Goal: Task Accomplishment & Management: Complete application form

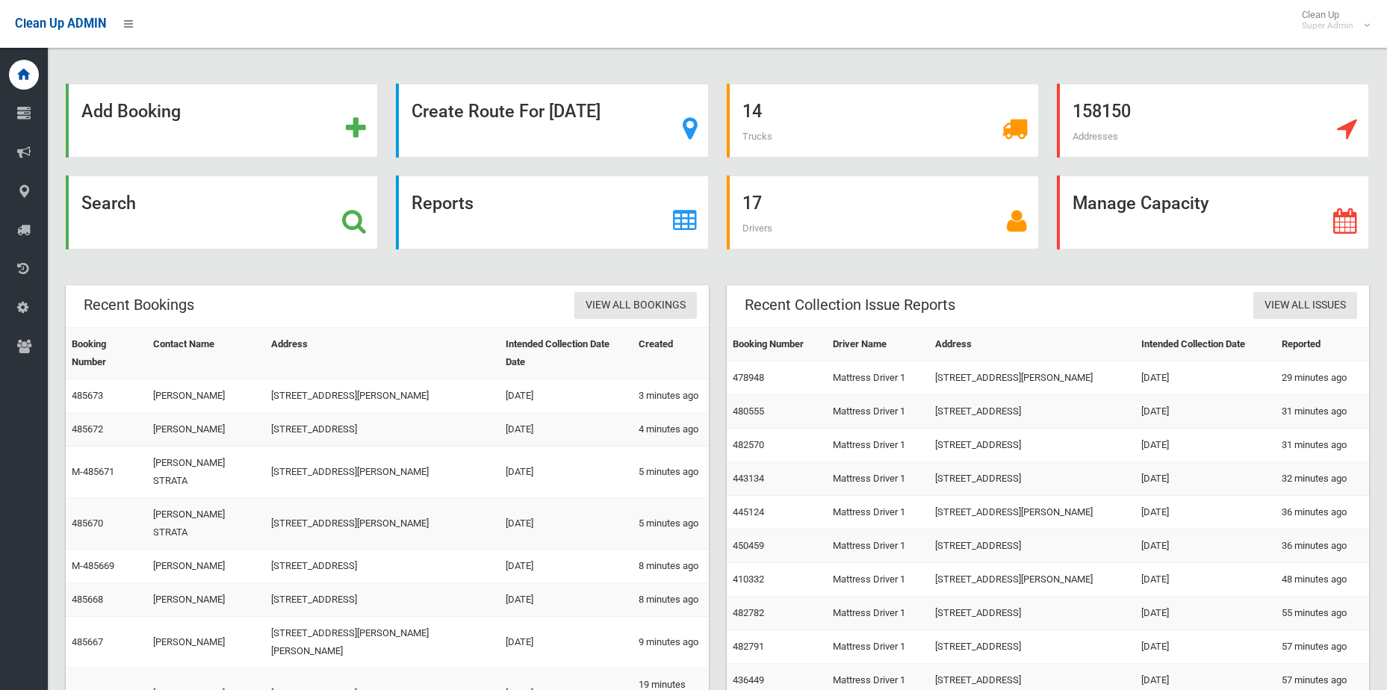
scroll to position [33, 0]
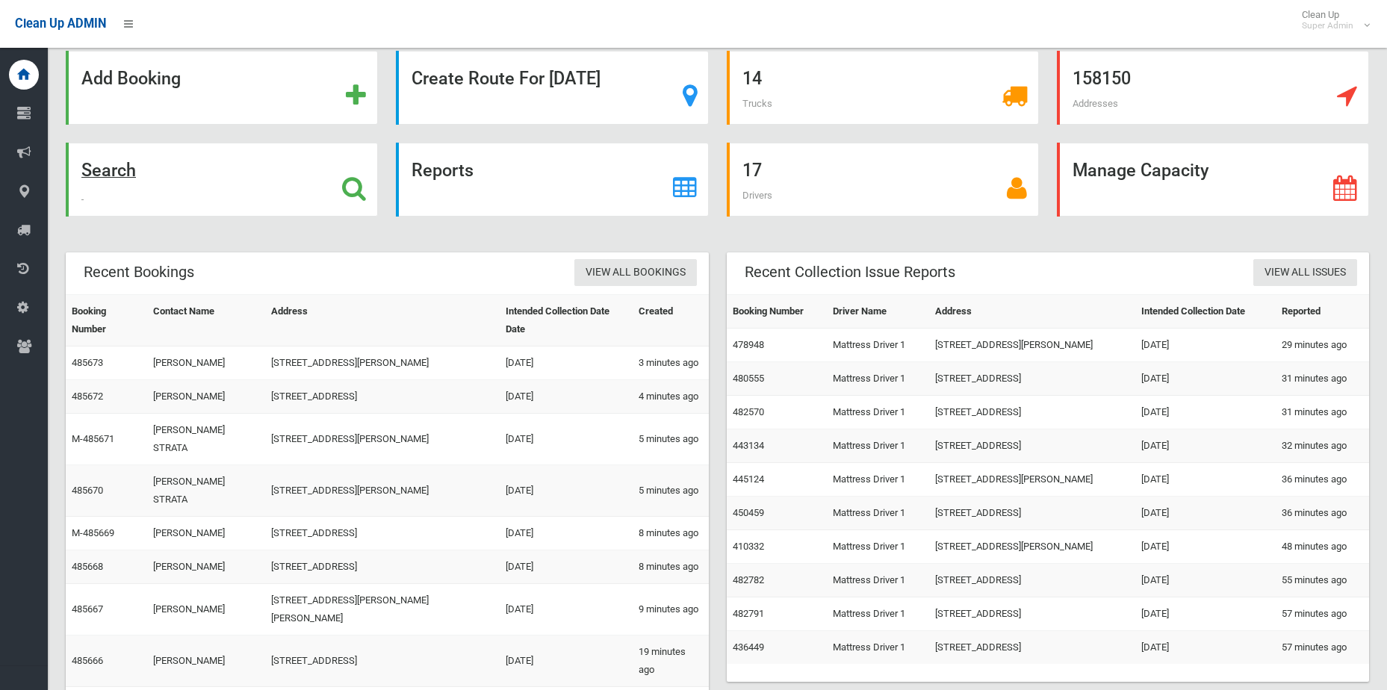
click at [366, 185] on icon at bounding box center [354, 188] width 24 height 25
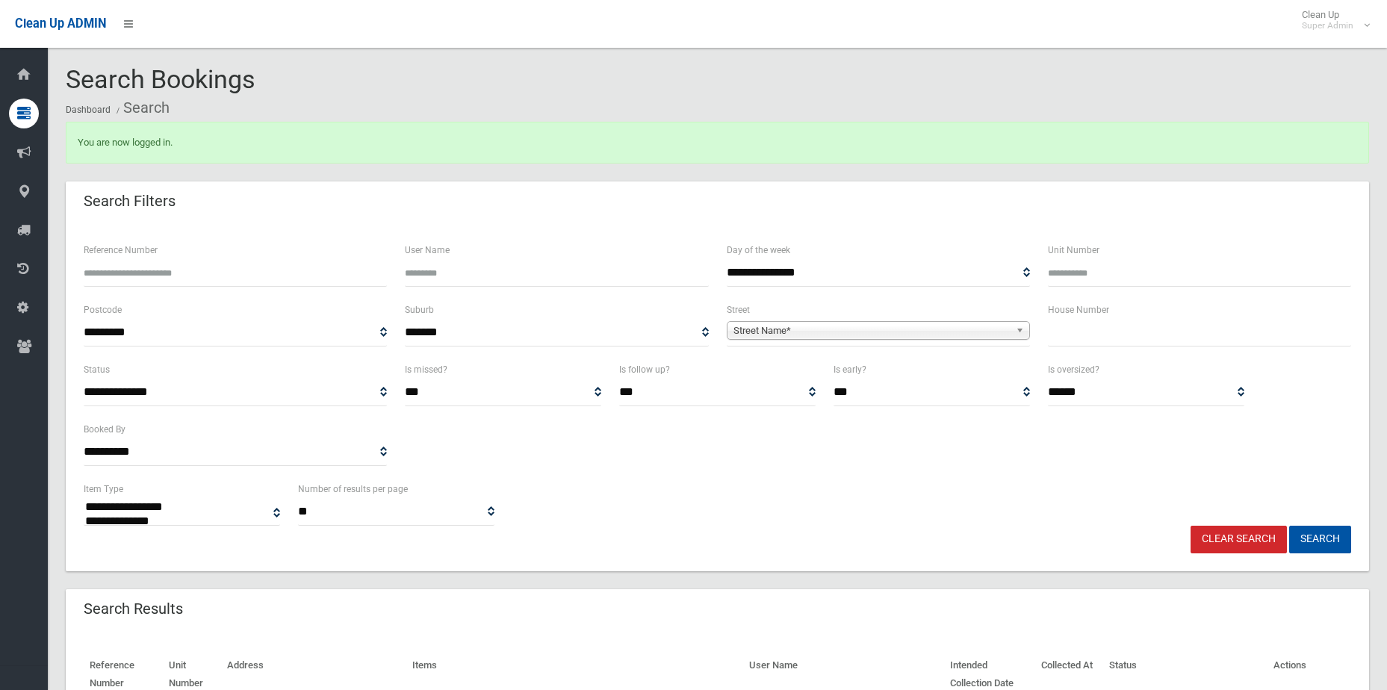
select select
click at [212, 263] on input "Reference Number" at bounding box center [235, 273] width 303 height 28
type input "******"
click at [1289, 526] on button "Search" at bounding box center [1320, 540] width 62 height 28
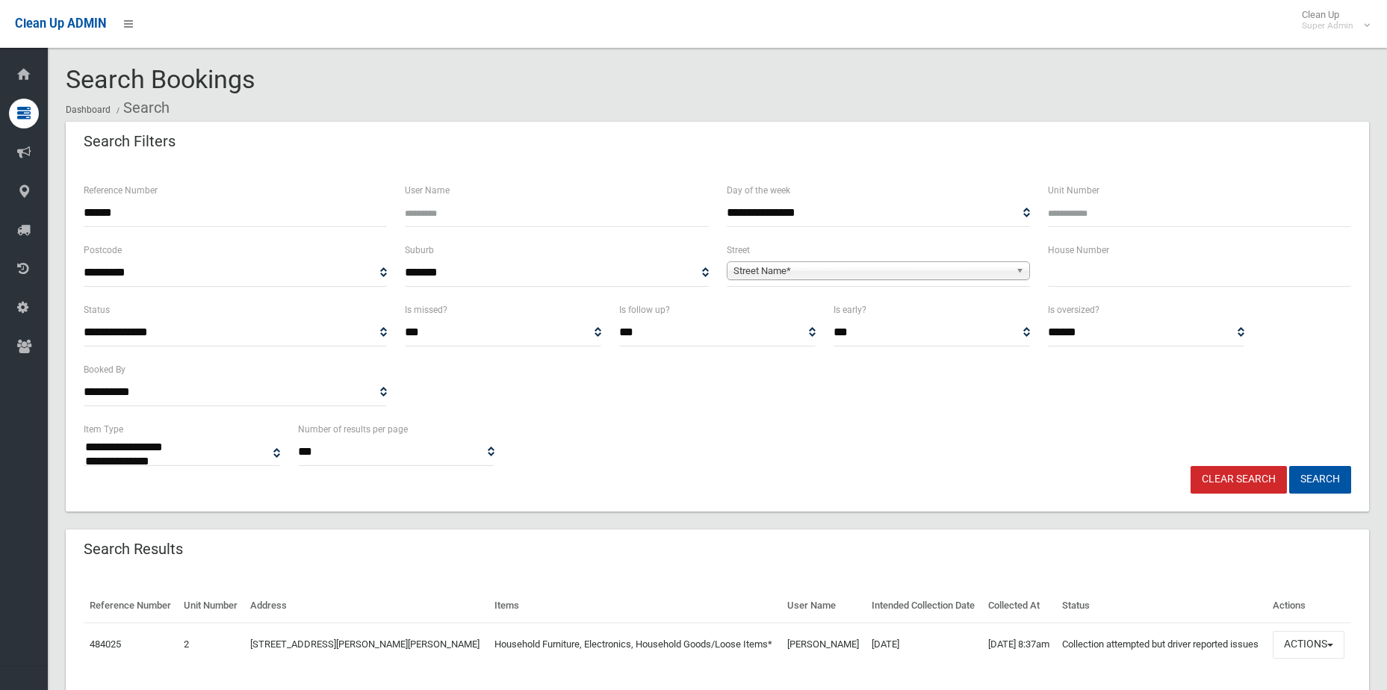
select select
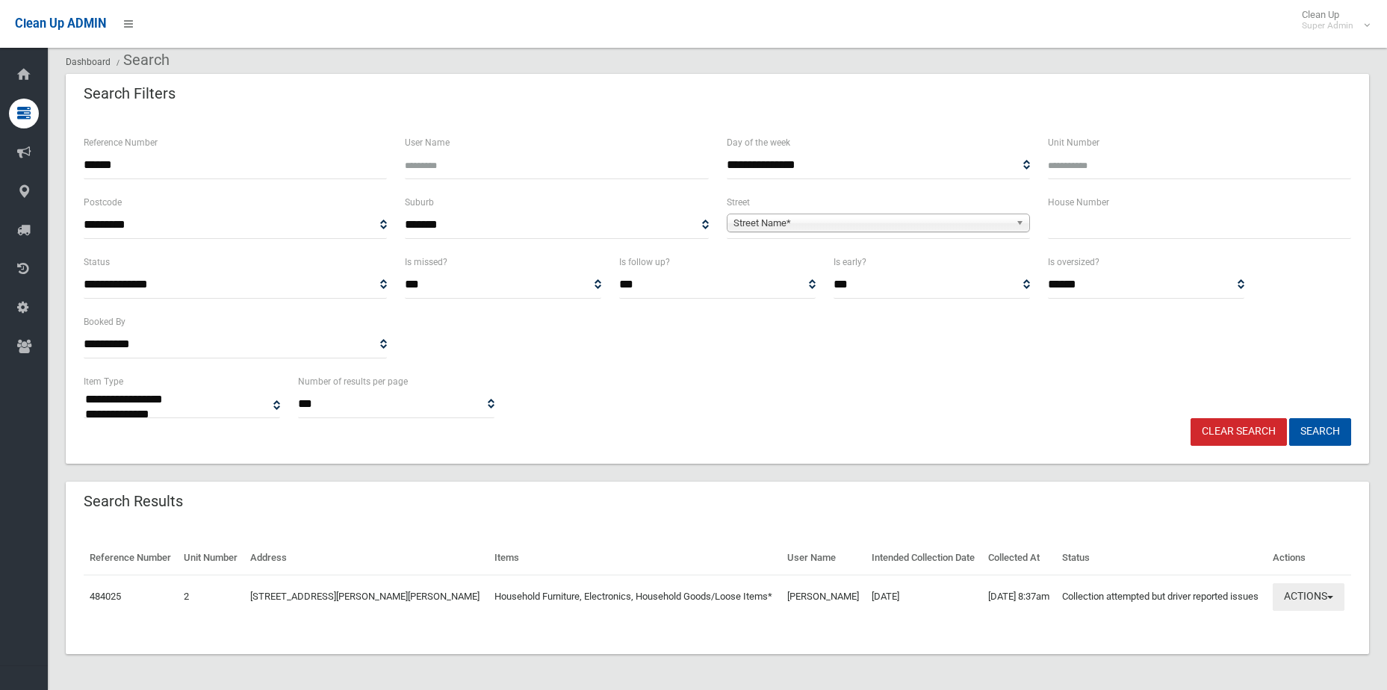
click at [1336, 601] on button "Actions" at bounding box center [1309, 597] width 72 height 28
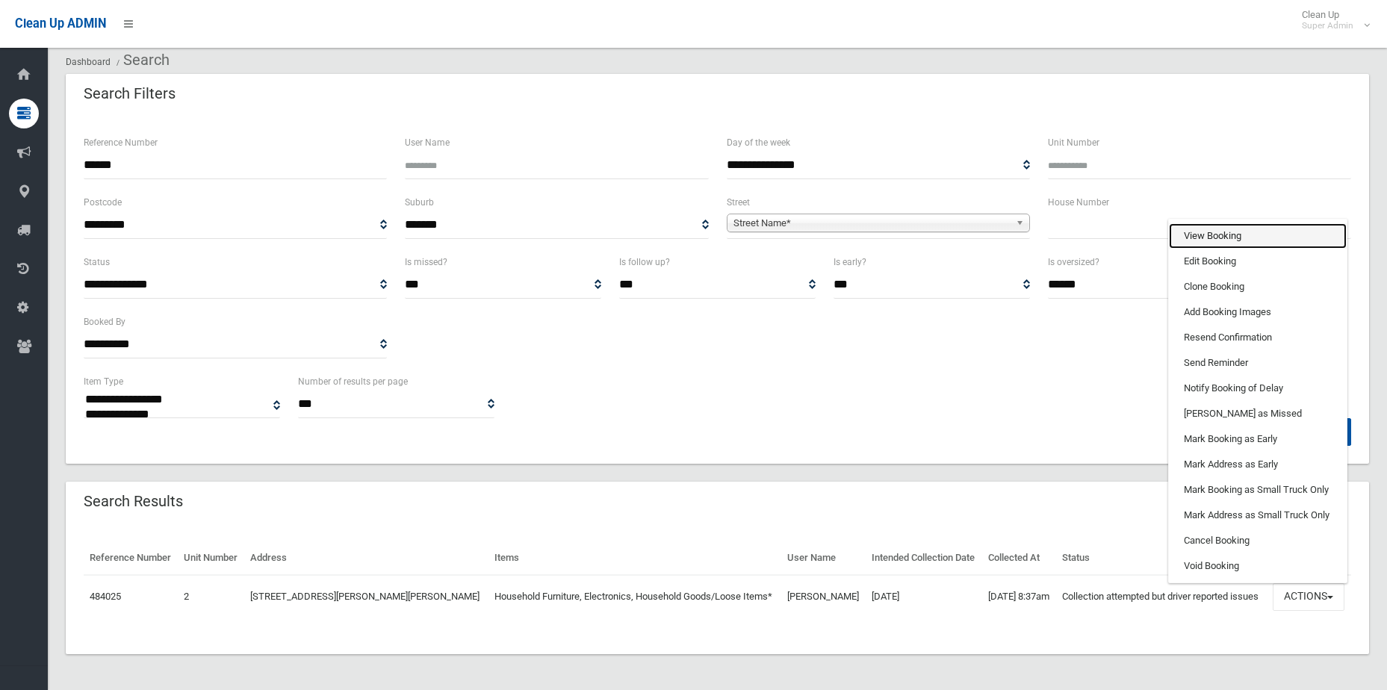
click at [1243, 237] on link "View Booking" at bounding box center [1258, 235] width 178 height 25
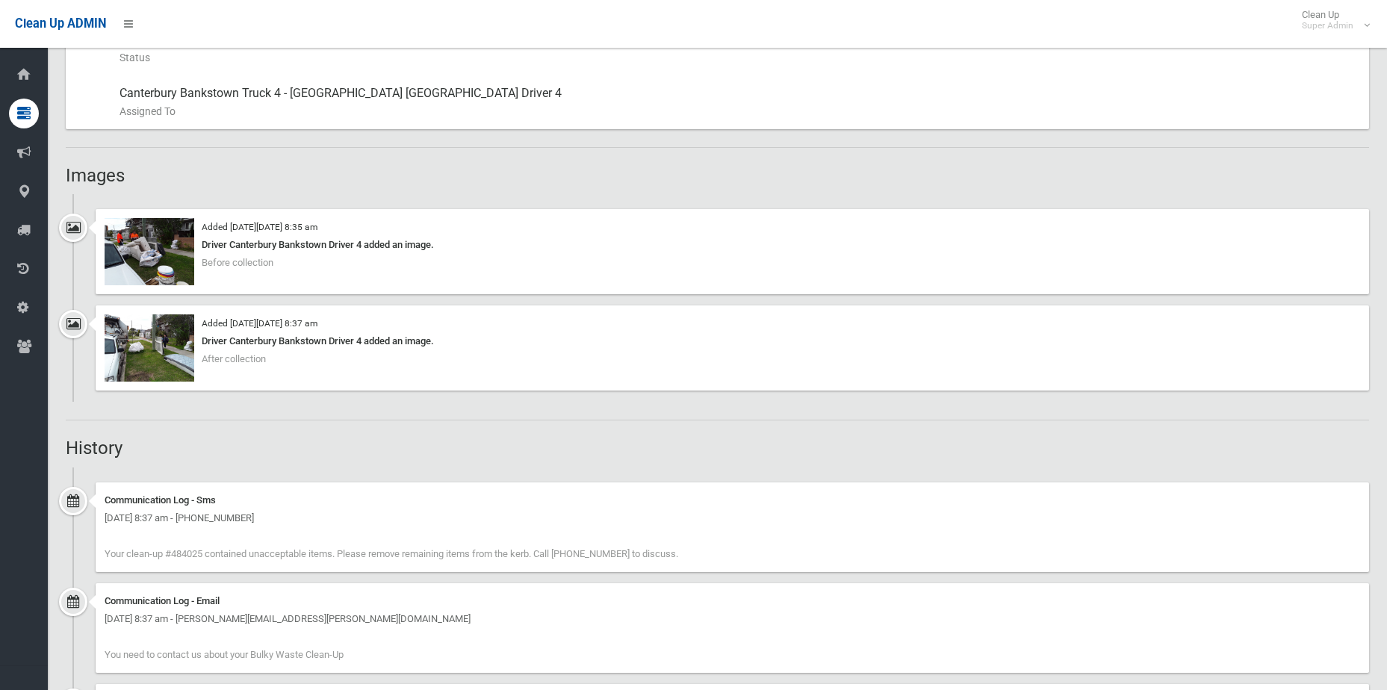
scroll to position [896, 0]
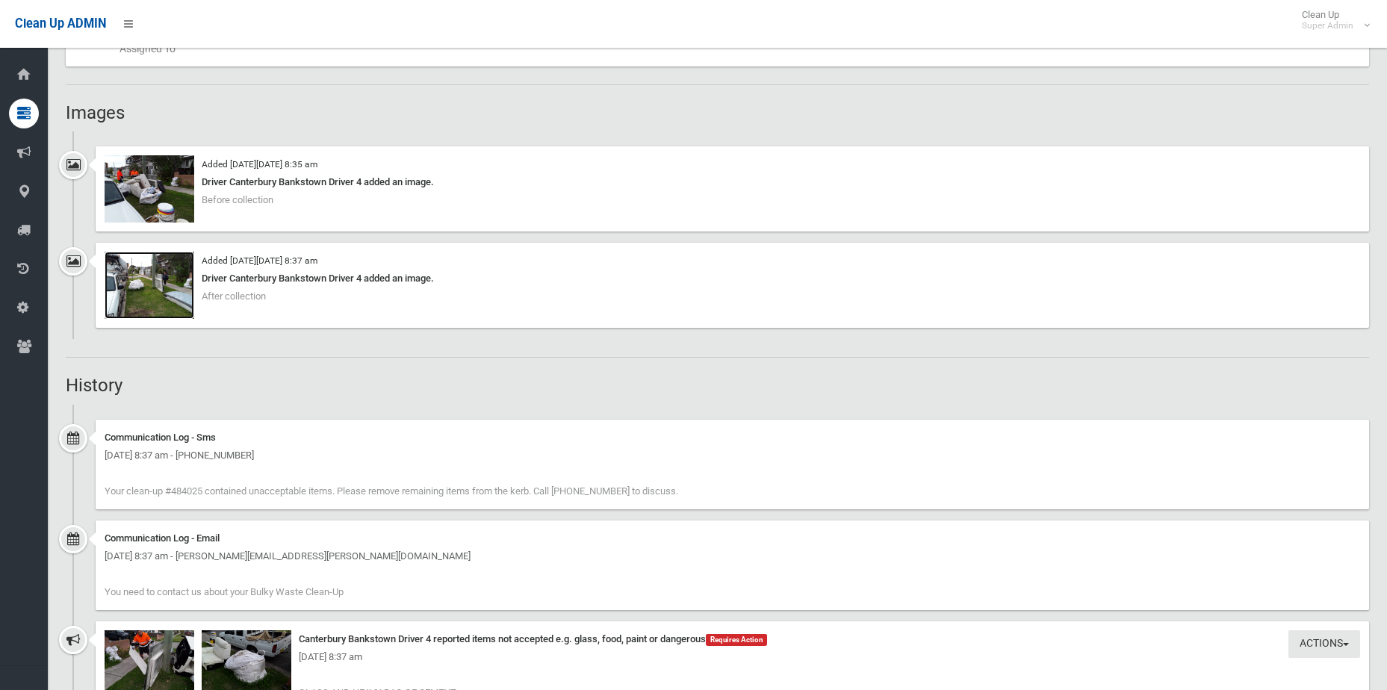
click at [160, 288] on img at bounding box center [150, 285] width 90 height 67
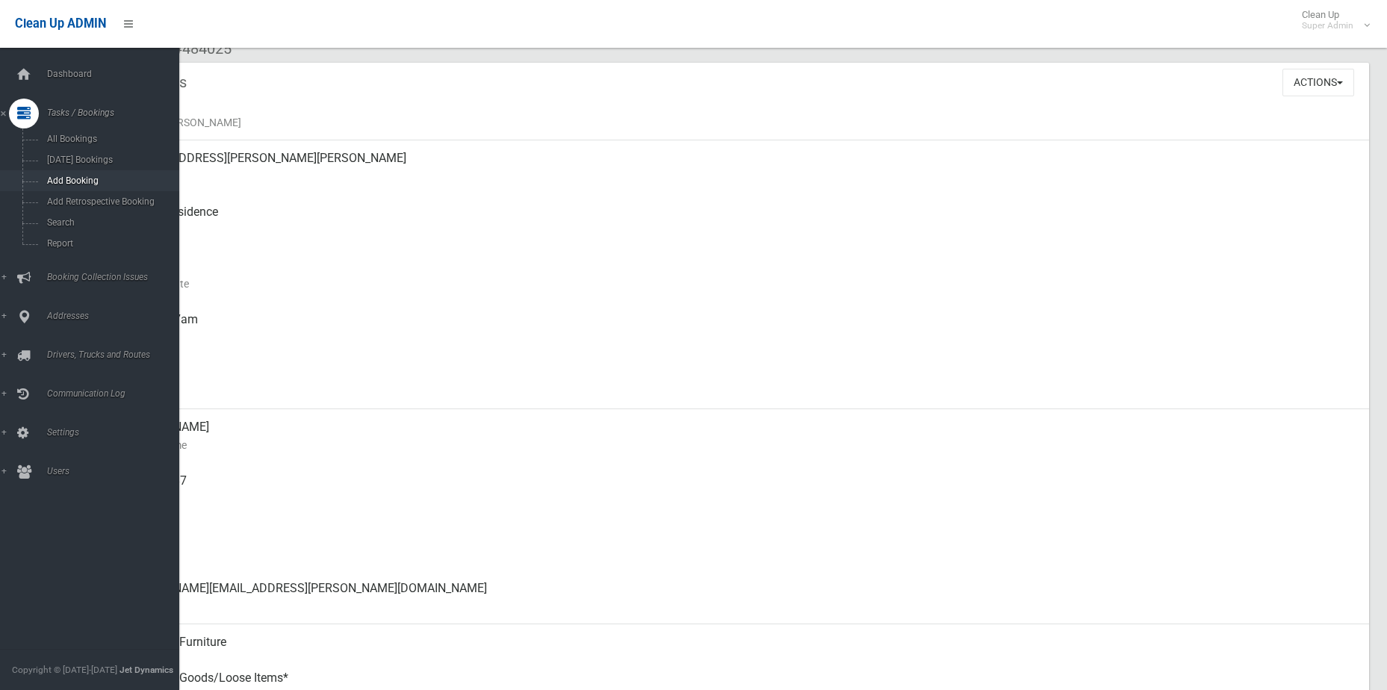
scroll to position [75, 0]
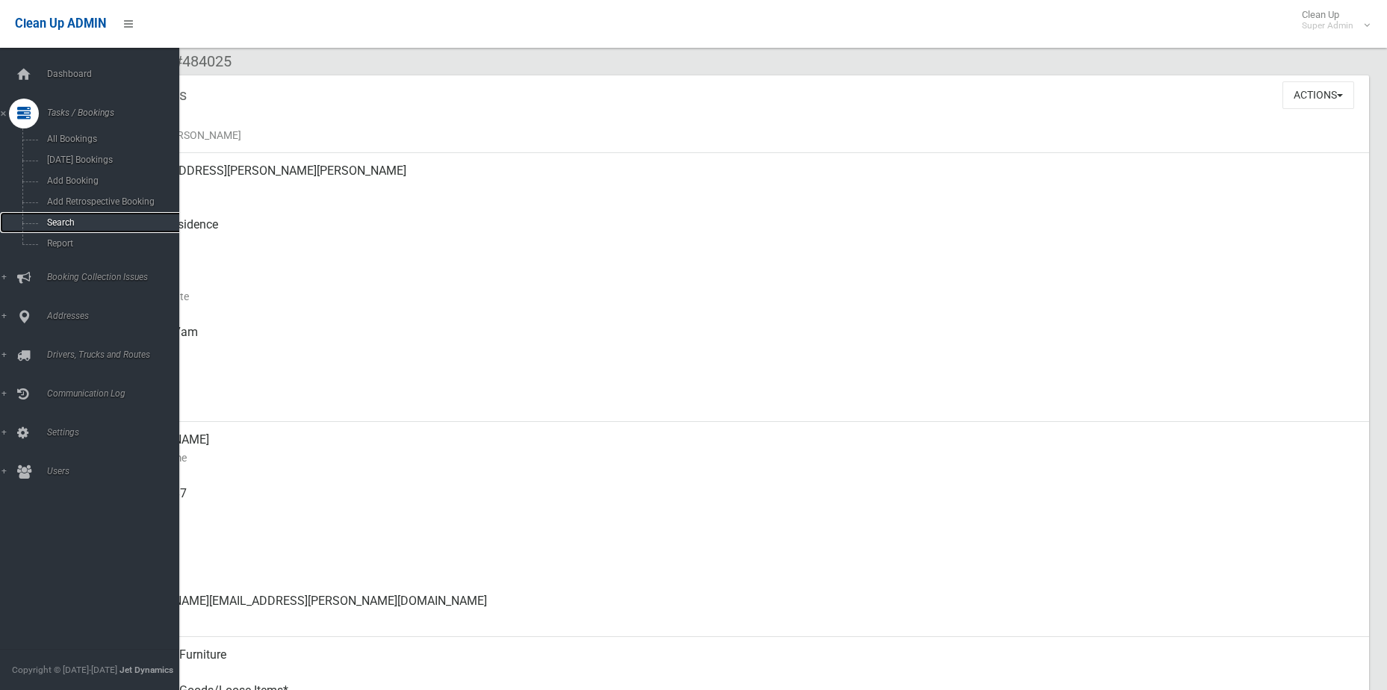
click at [65, 229] on link "Search" at bounding box center [95, 222] width 190 height 21
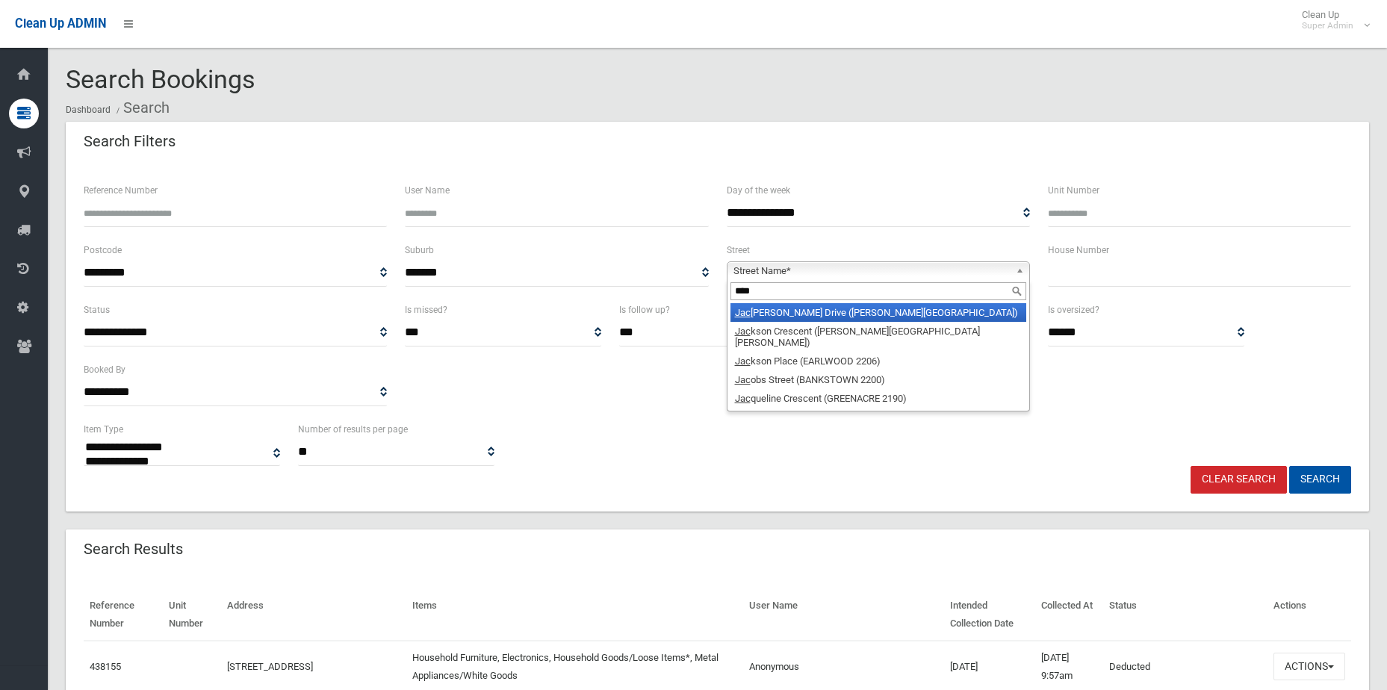
select select
type input "******"
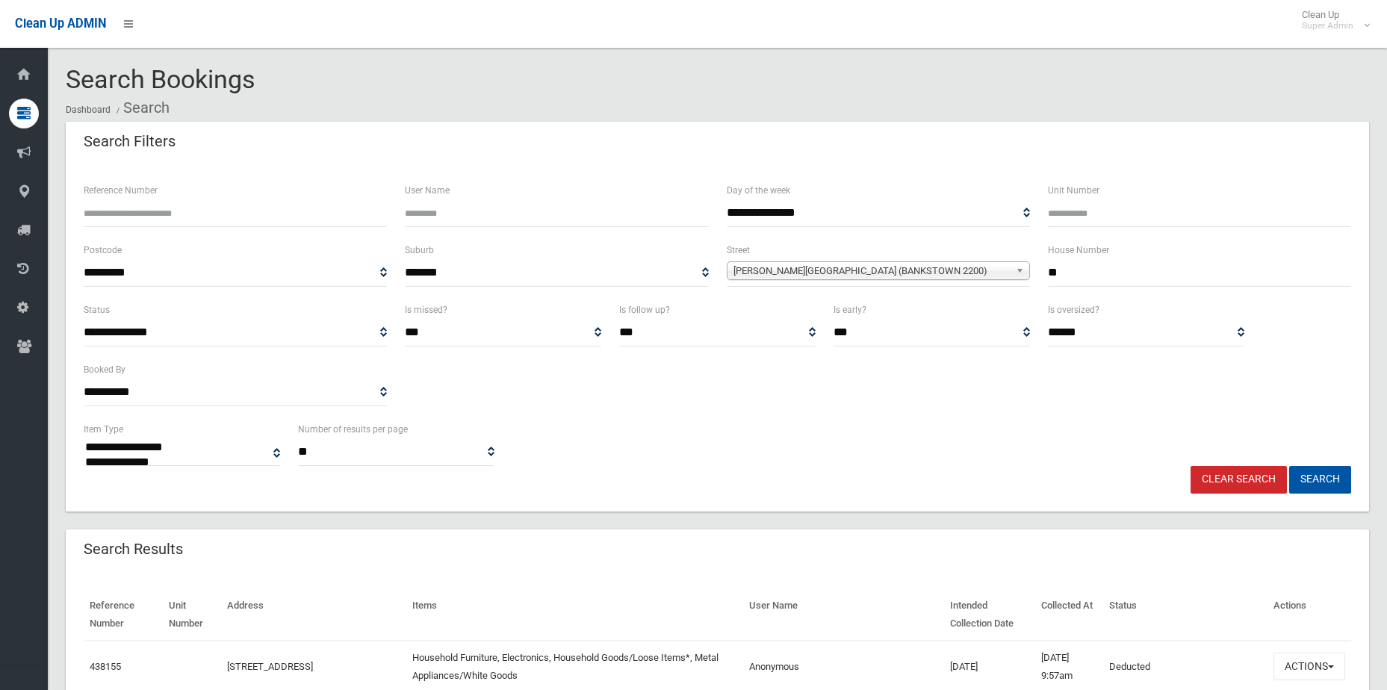
type input "**"
click at [1289, 466] on button "Search" at bounding box center [1320, 480] width 62 height 28
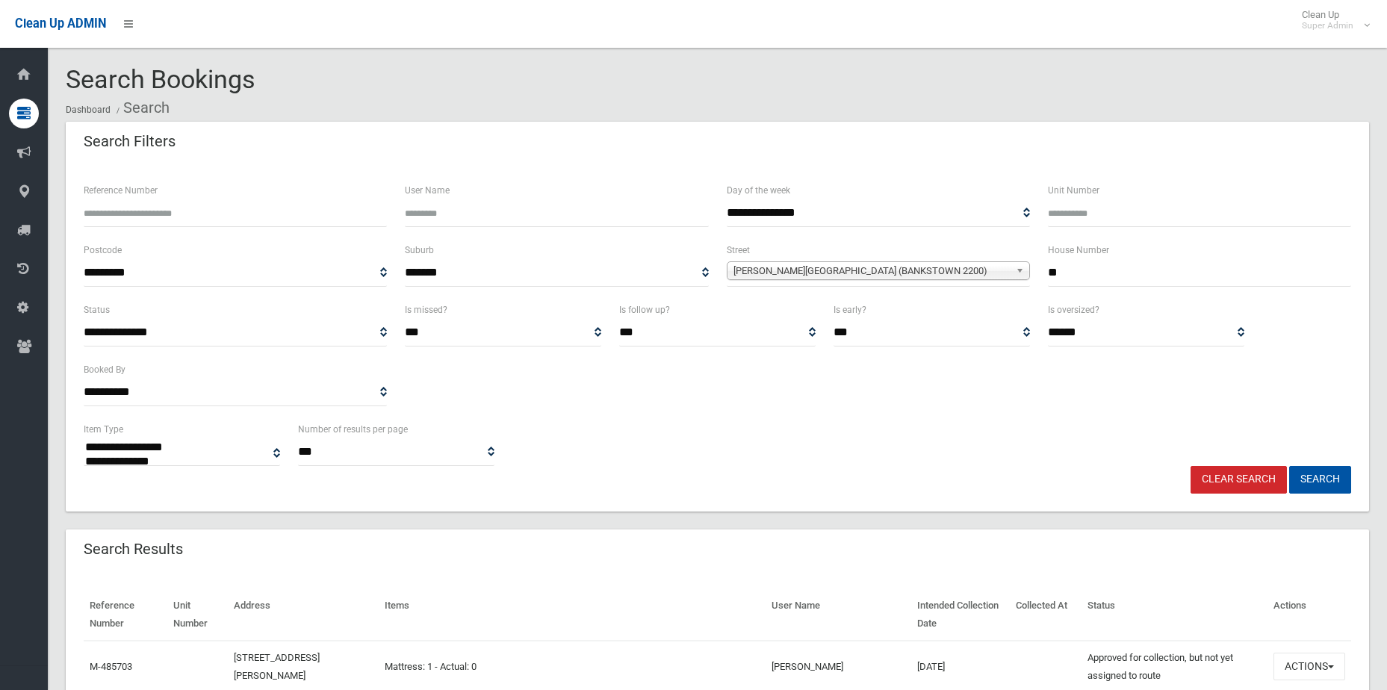
select select
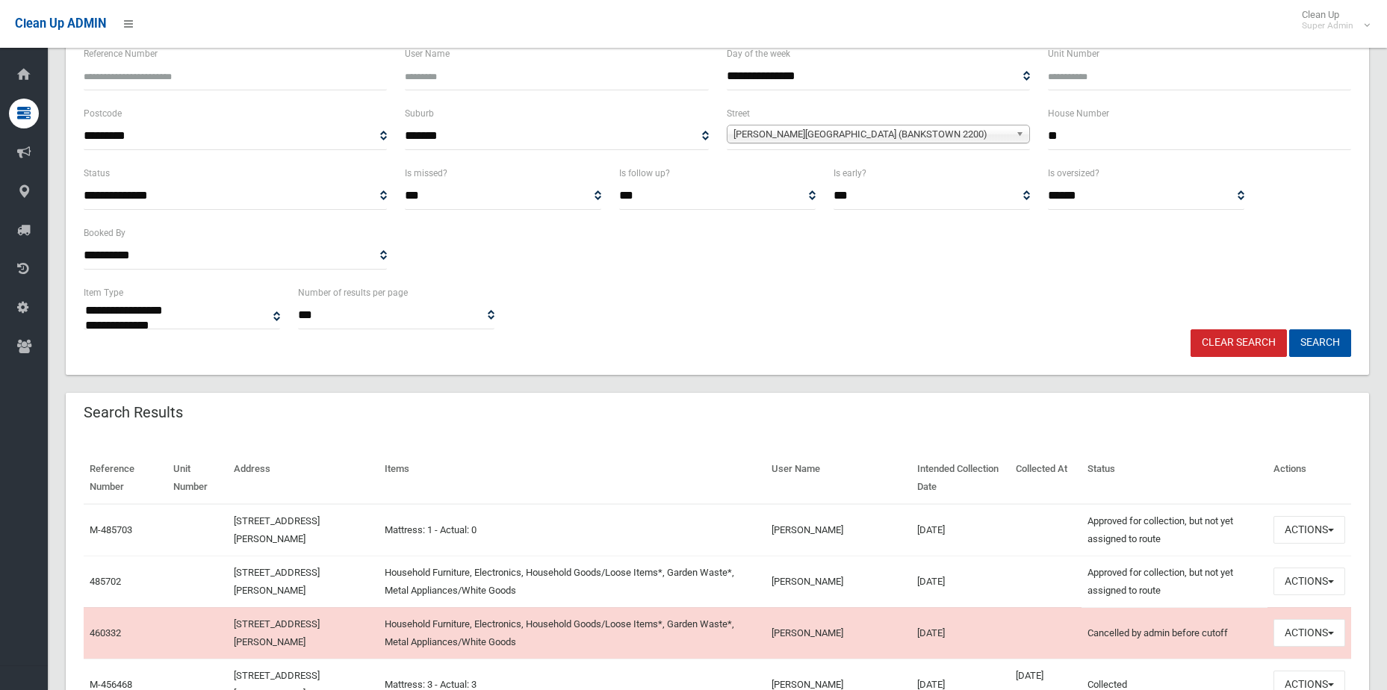
scroll to position [299, 0]
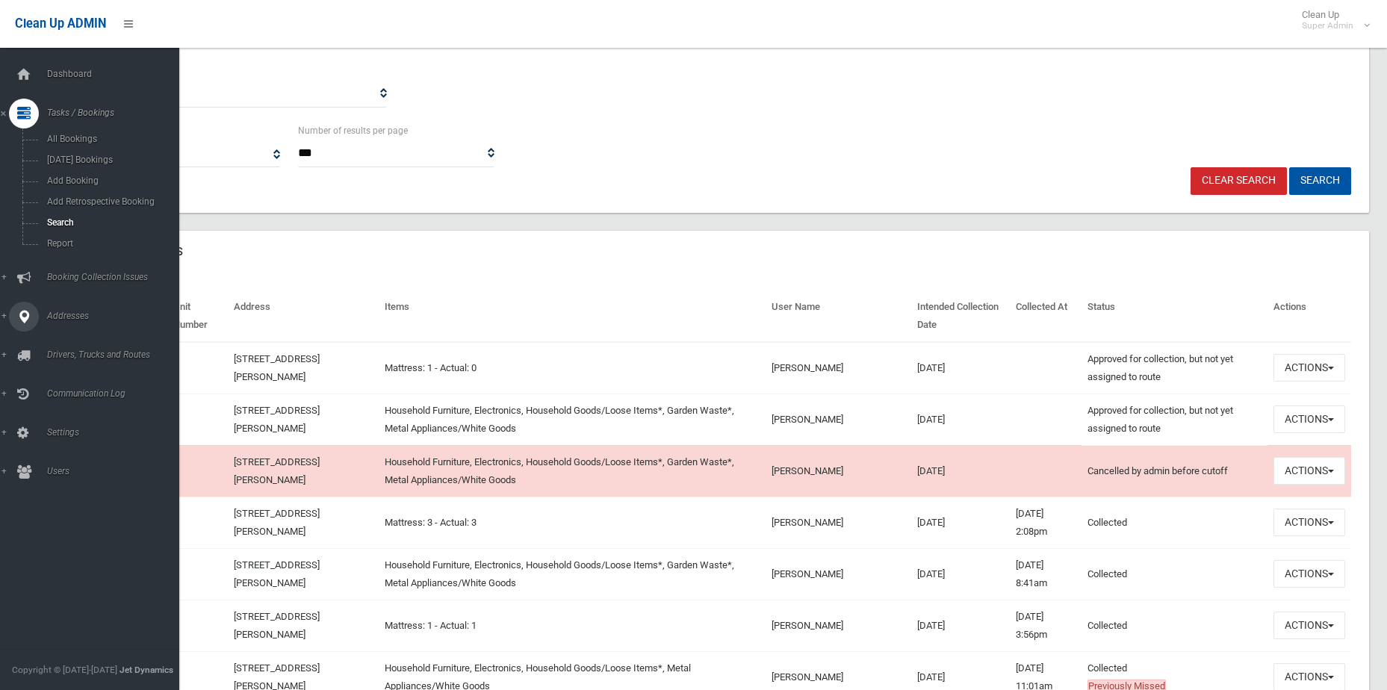
click at [59, 314] on span "Addresses" at bounding box center [117, 316] width 148 height 10
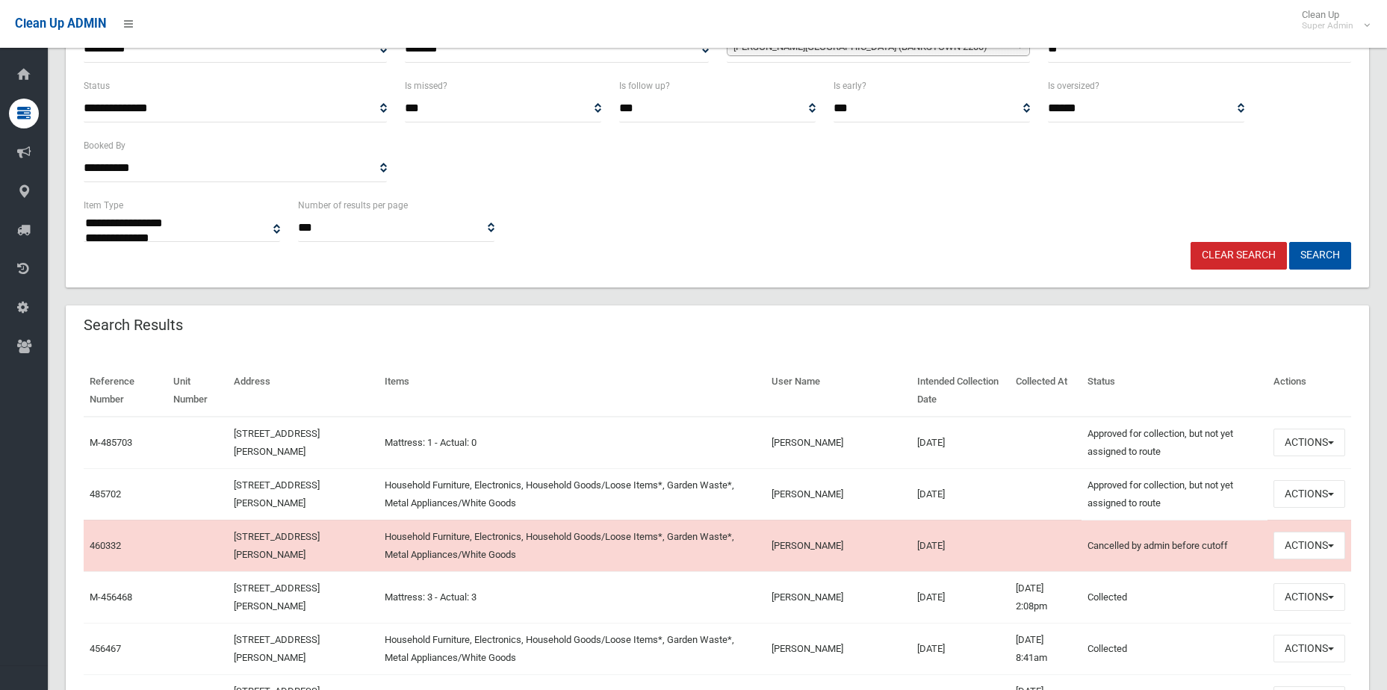
scroll to position [0, 0]
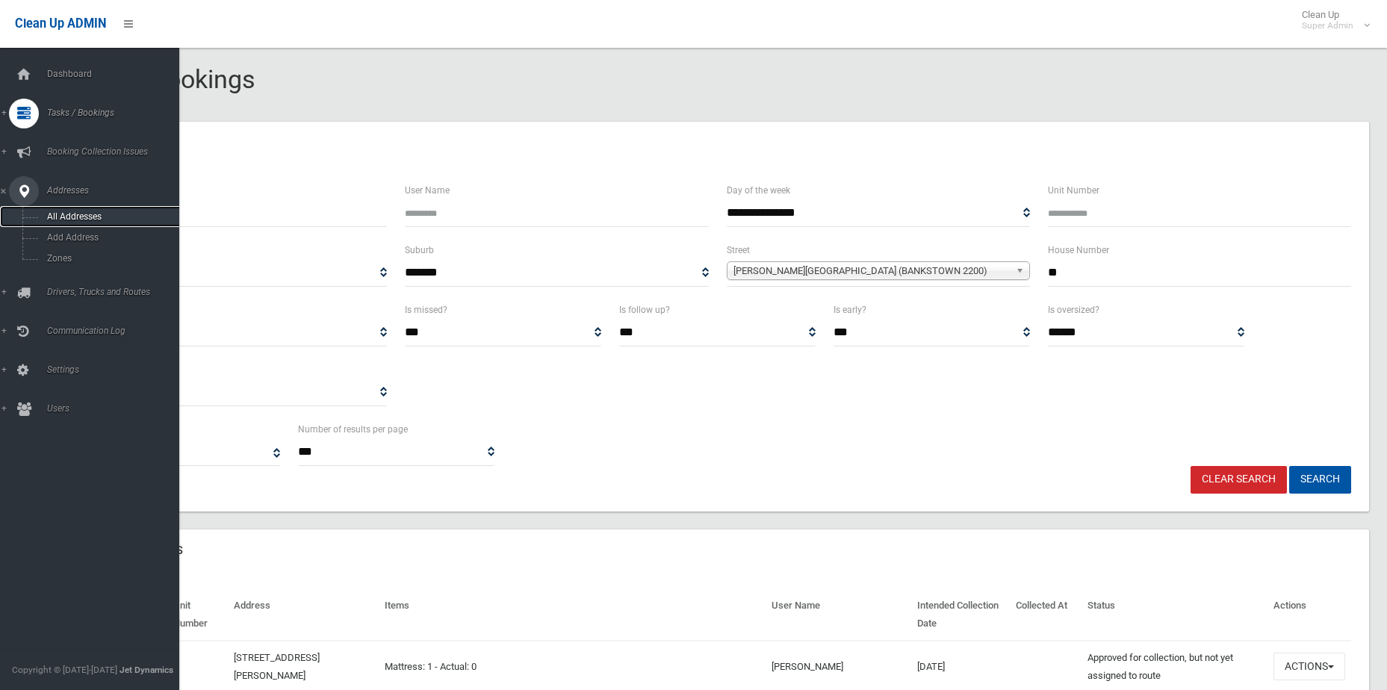
click at [51, 219] on span "All Addresses" at bounding box center [110, 216] width 135 height 10
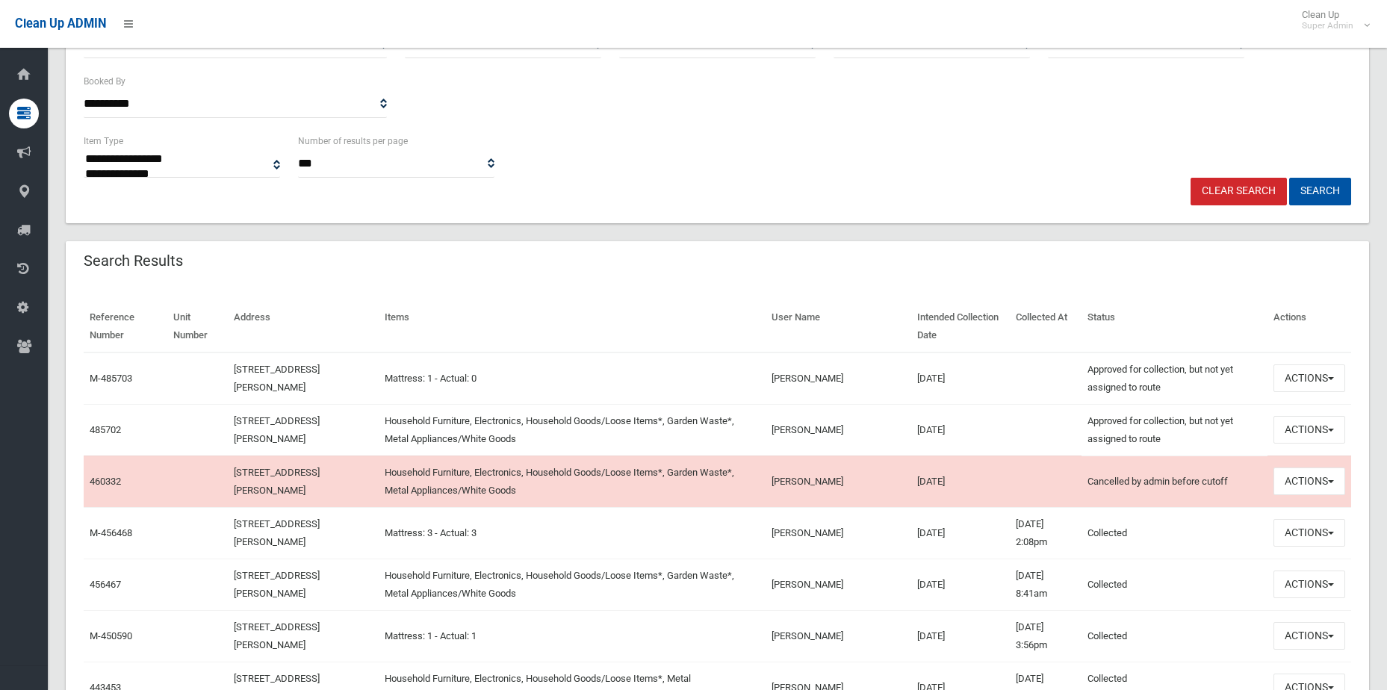
scroll to position [299, 0]
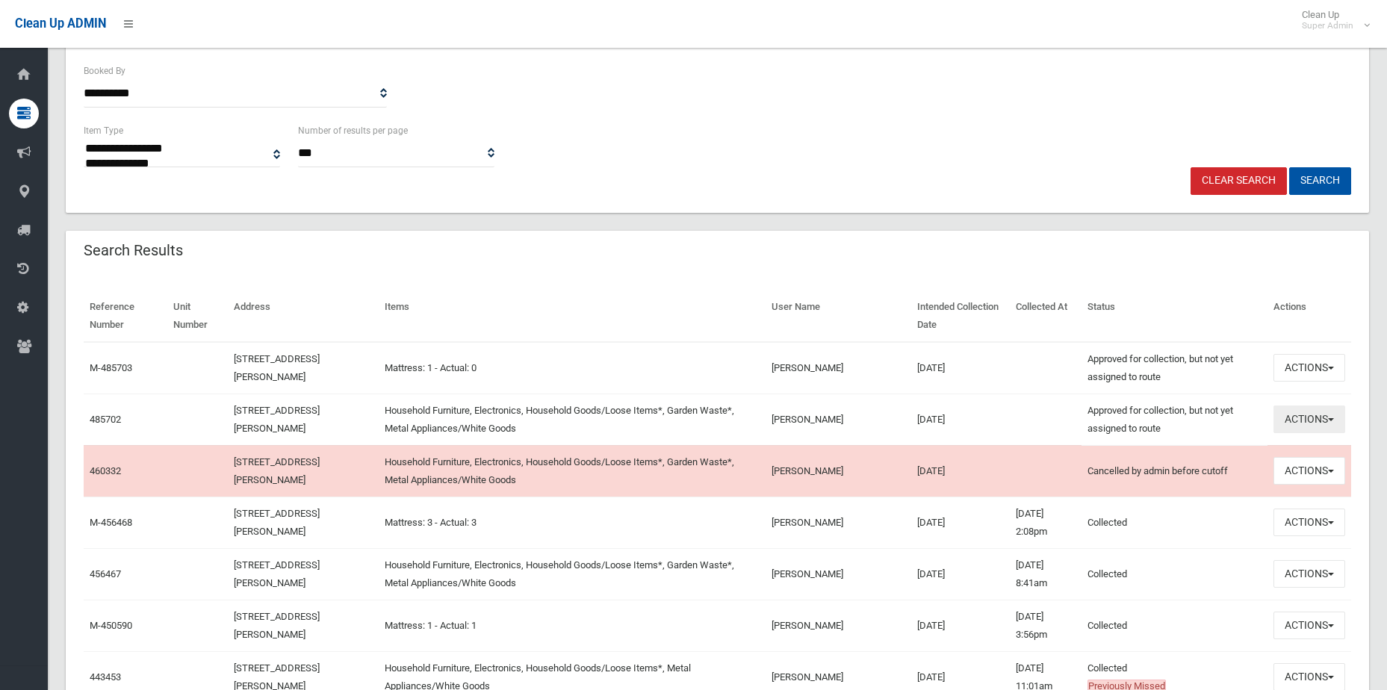
click at [1339, 418] on button "Actions" at bounding box center [1310, 420] width 72 height 28
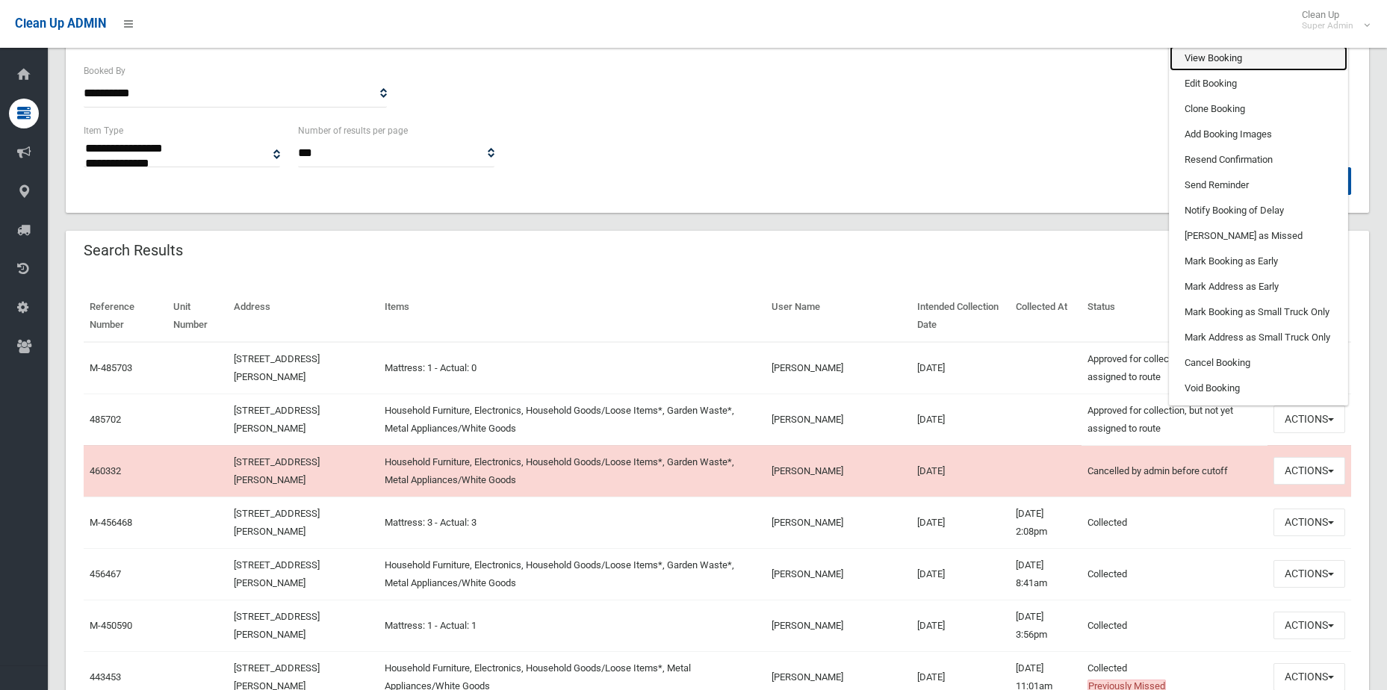
click at [1256, 63] on link "View Booking" at bounding box center [1259, 58] width 178 height 25
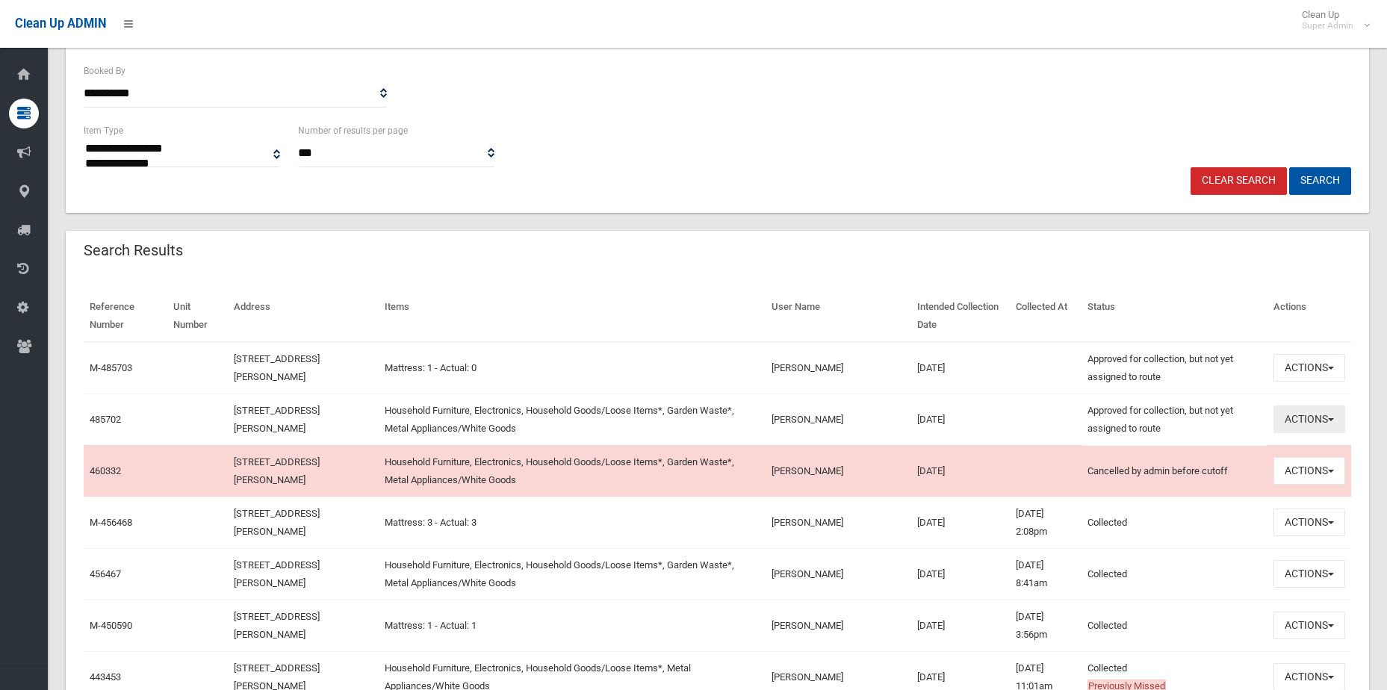
click at [1324, 423] on button "Actions" at bounding box center [1310, 420] width 72 height 28
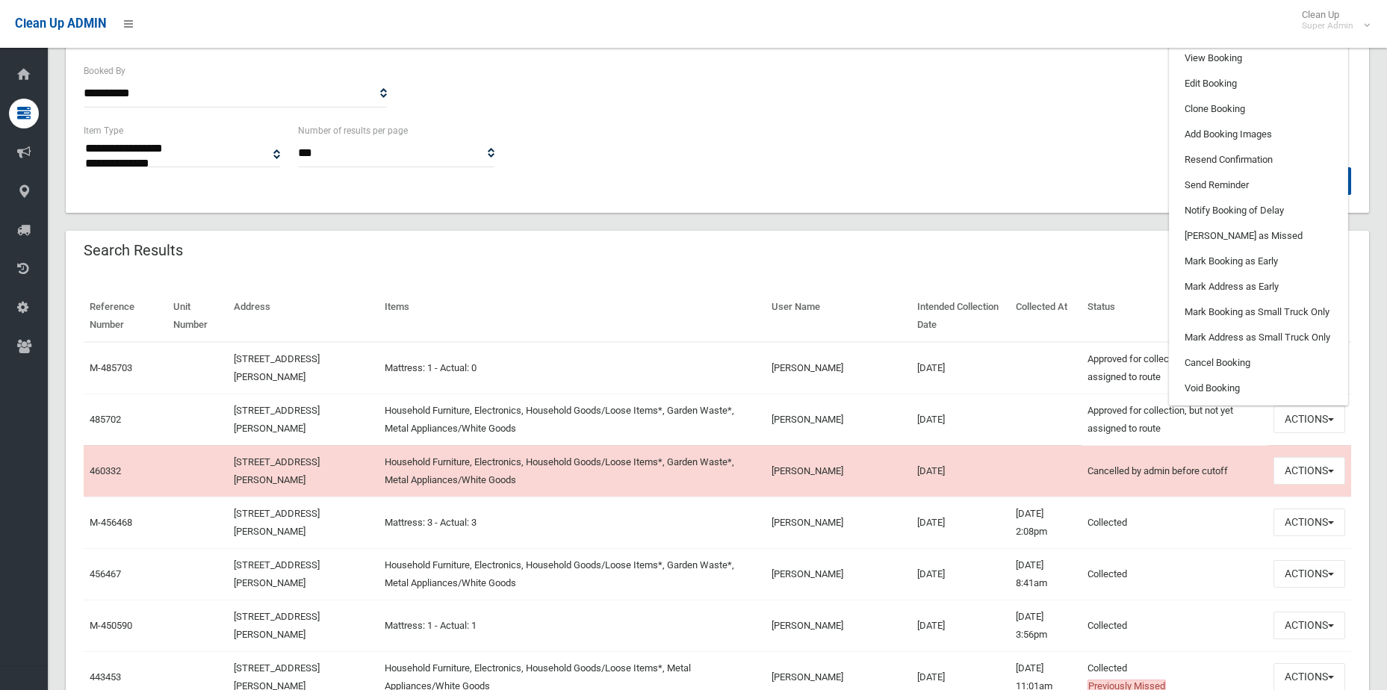
click at [1010, 303] on th "Collected At" at bounding box center [1045, 317] width 71 height 52
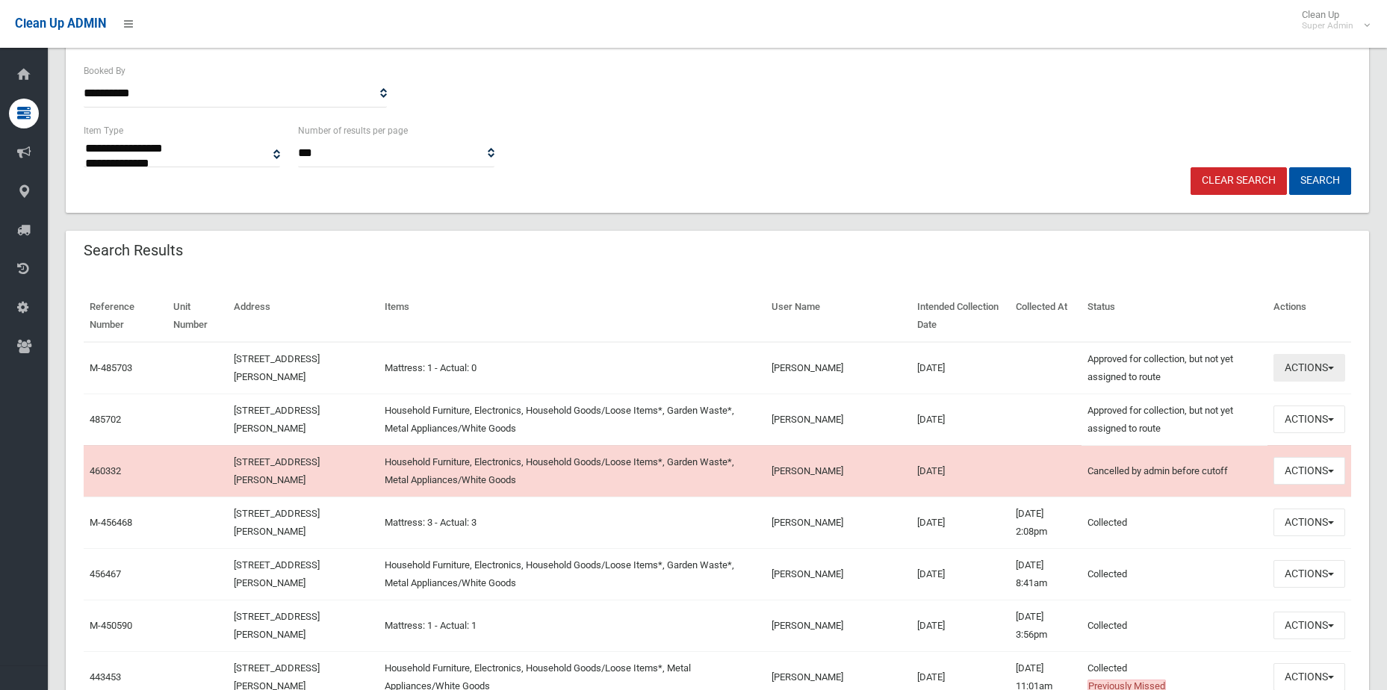
click at [1301, 371] on button "Actions" at bounding box center [1310, 368] width 72 height 28
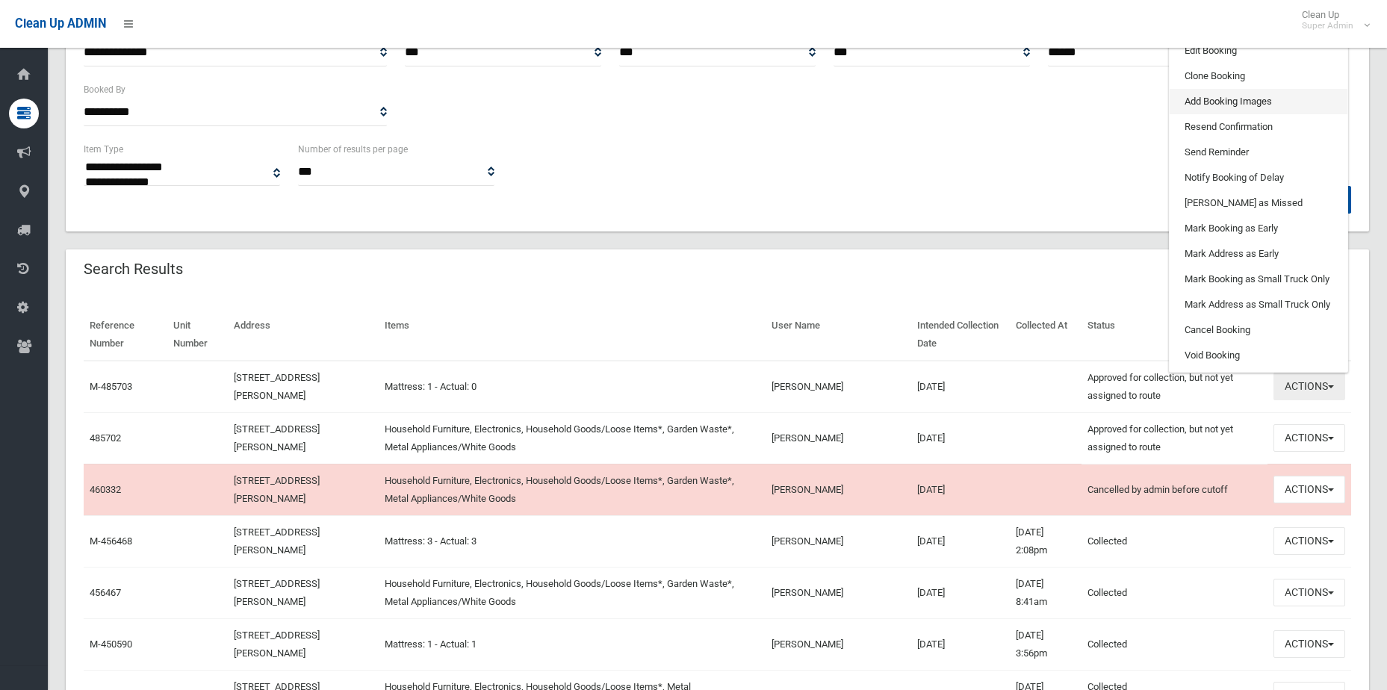
scroll to position [224, 0]
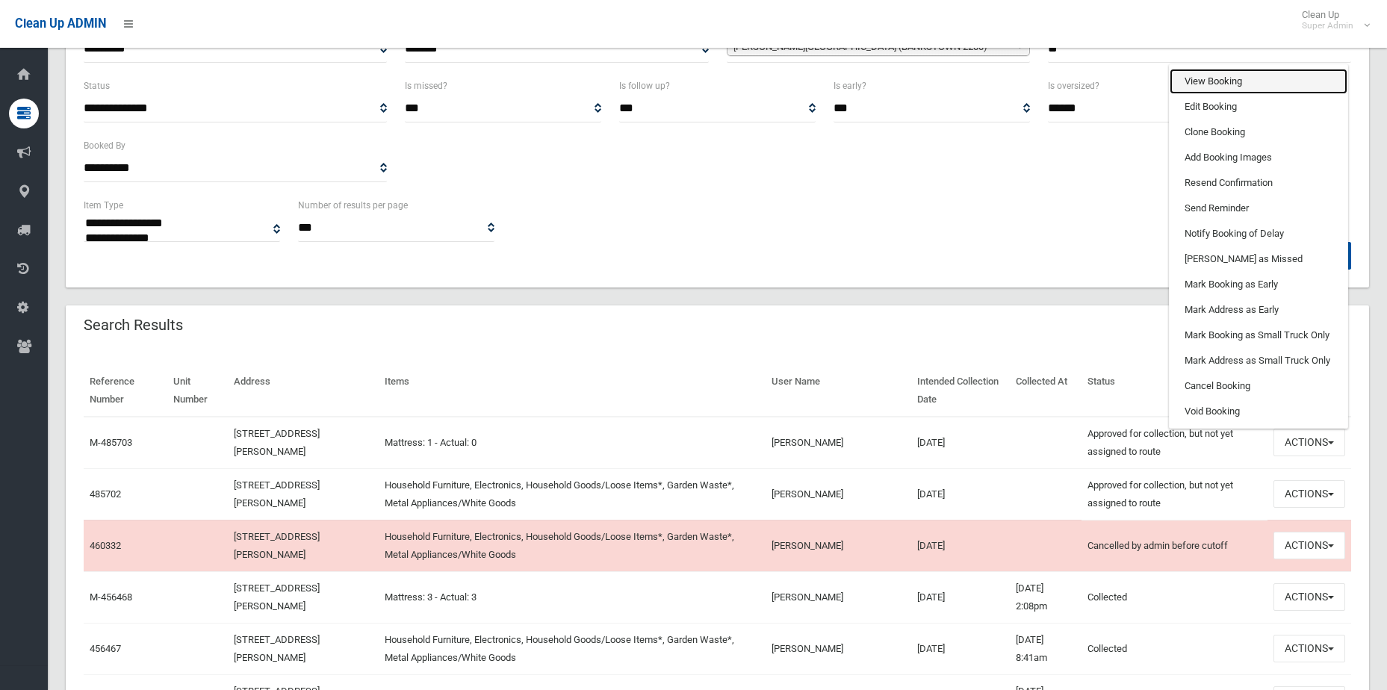
click at [1205, 84] on link "View Booking" at bounding box center [1259, 81] width 178 height 25
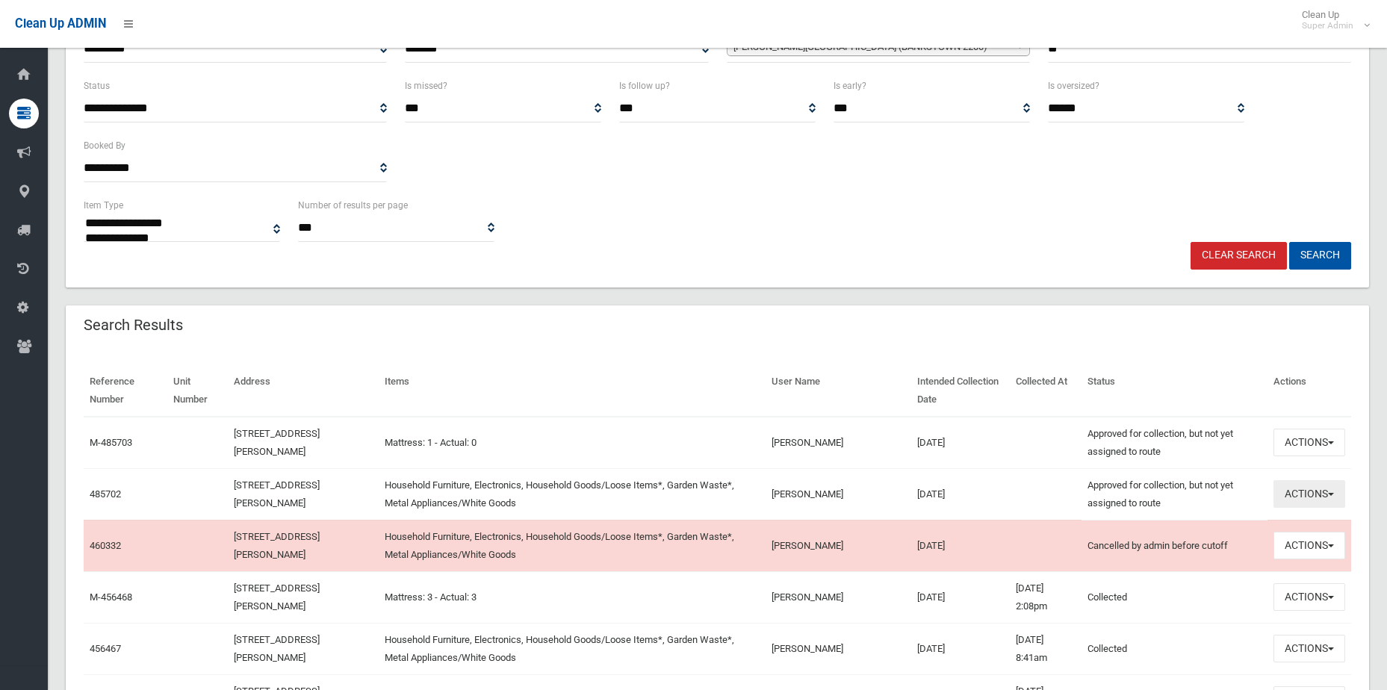
click at [1323, 483] on button "Actions" at bounding box center [1310, 494] width 72 height 28
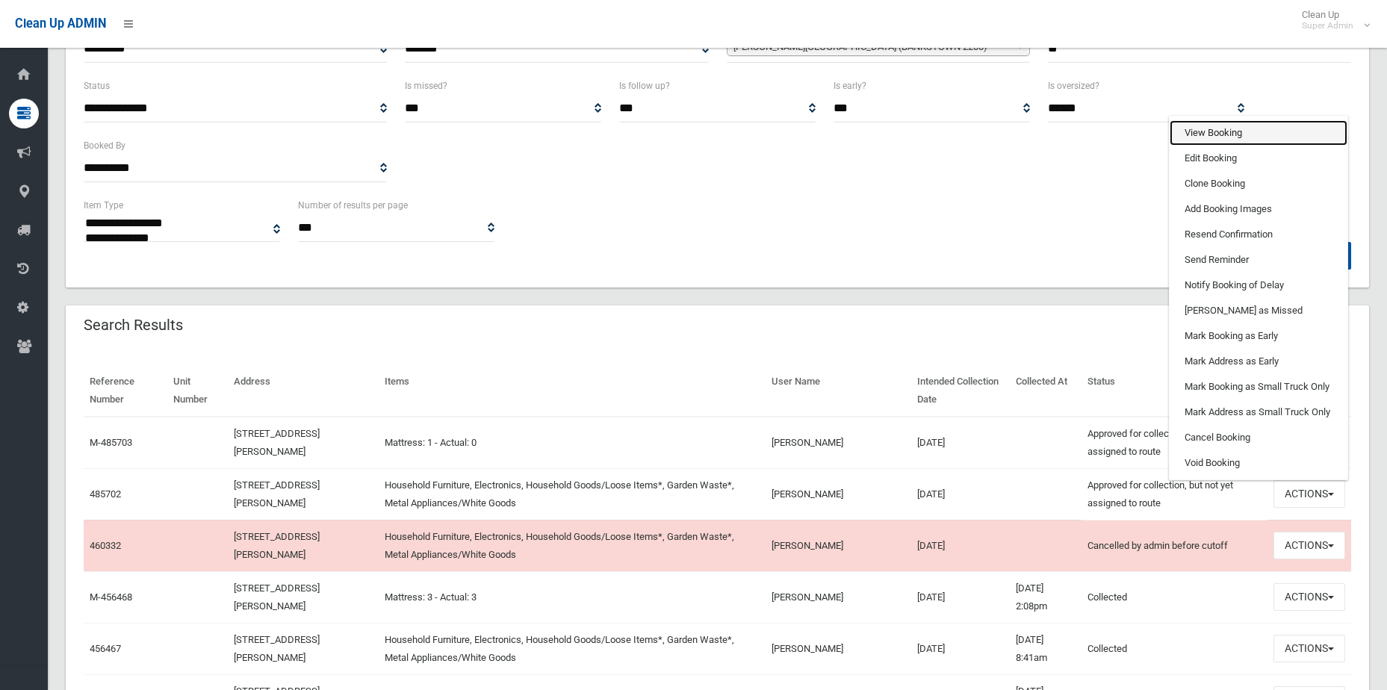
click at [1215, 124] on link "View Booking" at bounding box center [1259, 132] width 178 height 25
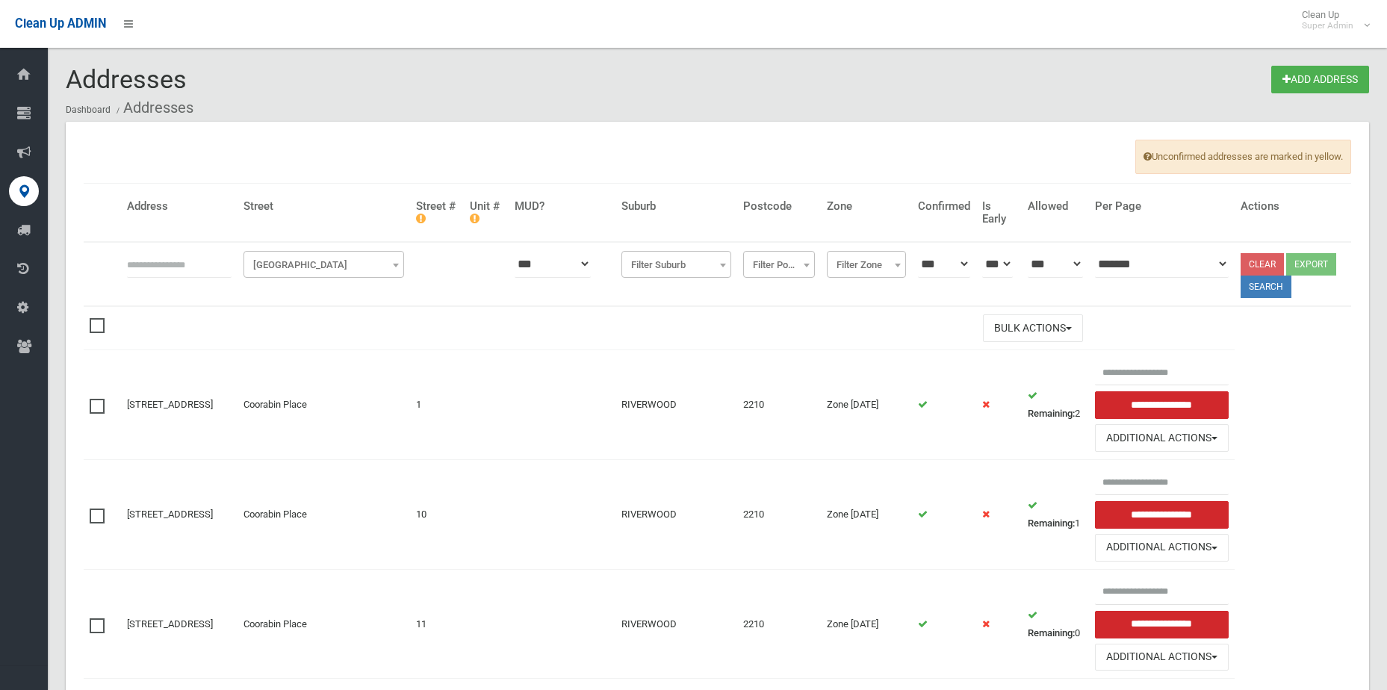
click at [182, 279] on th at bounding box center [179, 274] width 117 height 64
click at [182, 270] on input "text" at bounding box center [179, 264] width 105 height 28
type input "*********"
click button at bounding box center [0, 0] width 0 height 0
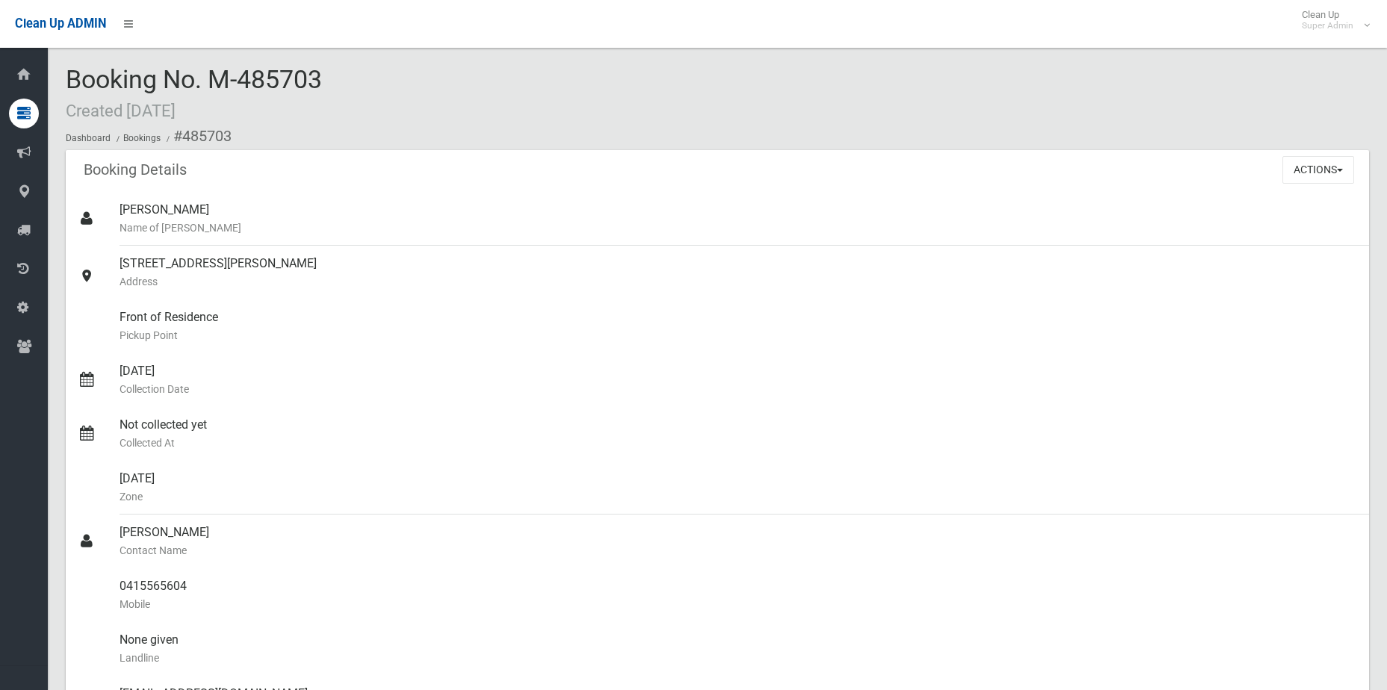
scroll to position [672, 0]
click at [1342, 127] on ol "Dashboard Bookings #485702" at bounding box center [717, 137] width 1303 height 28
click at [598, 461] on div "[DATE] Zone" at bounding box center [739, 488] width 1238 height 54
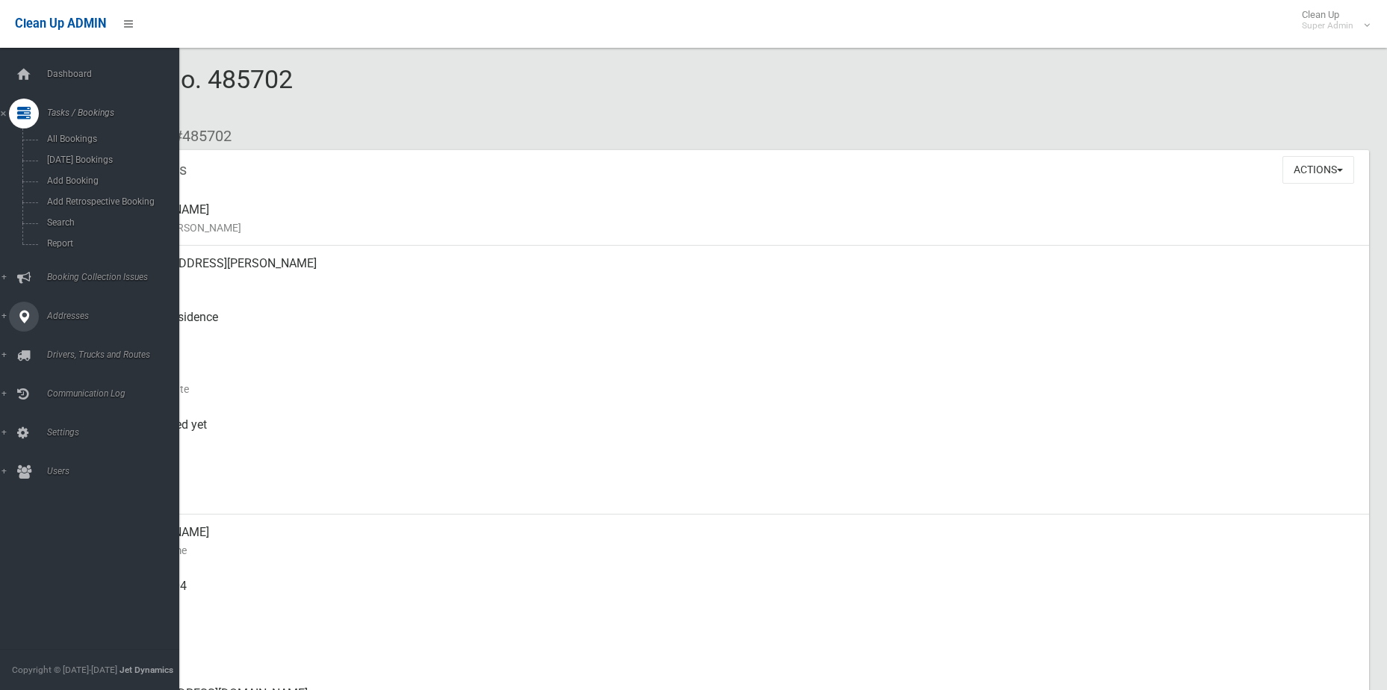
click at [63, 314] on span "Addresses" at bounding box center [117, 316] width 148 height 10
click at [75, 219] on span "All Addresses" at bounding box center [110, 216] width 135 height 10
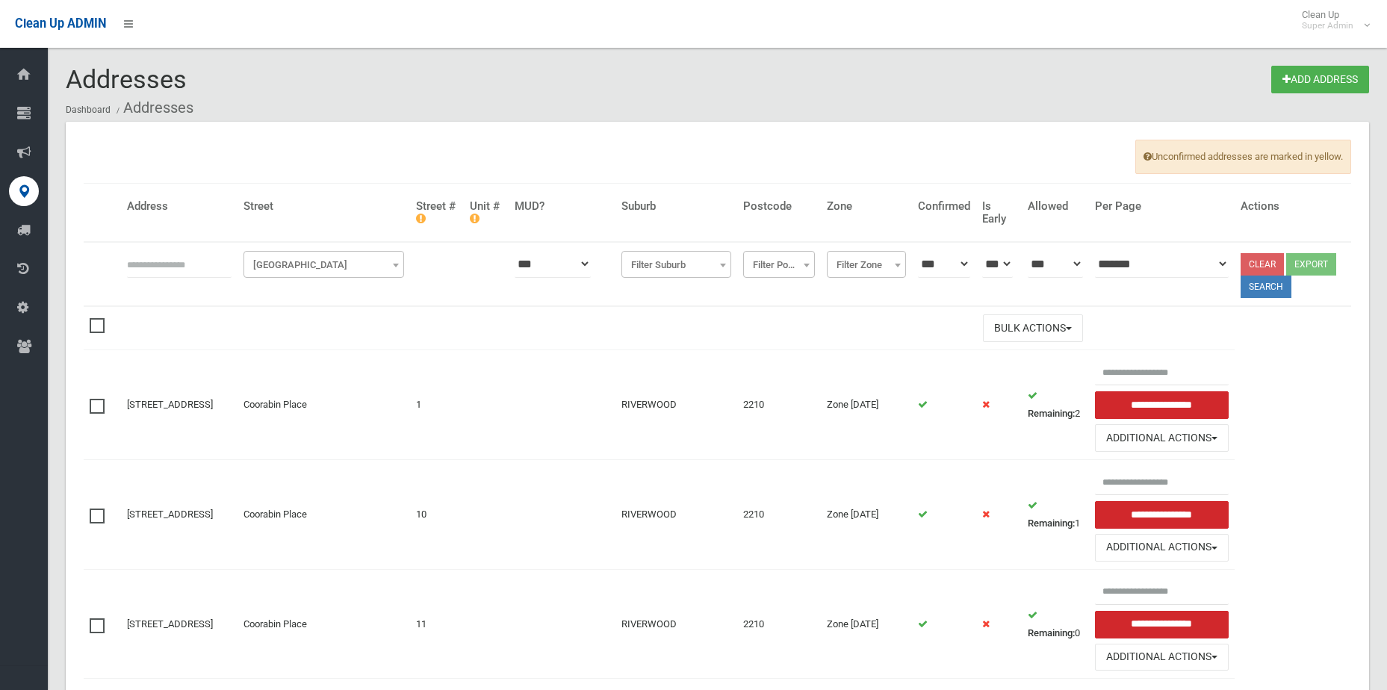
click at [134, 257] on input "text" at bounding box center [179, 264] width 105 height 28
type input "**********"
click button at bounding box center [0, 0] width 0 height 0
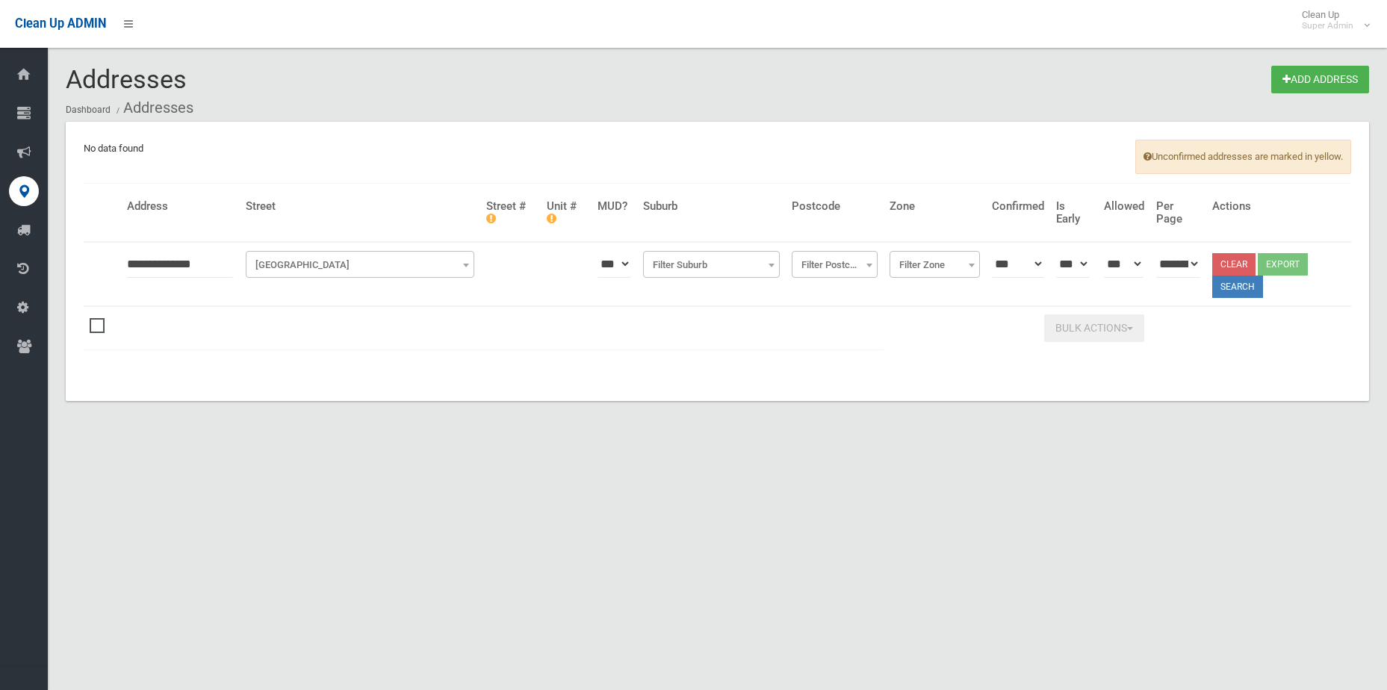
drag, startPoint x: 214, startPoint y: 265, endPoint x: -351, endPoint y: 269, distance: 565.5
click at [0, 269] on html "Clean Up ADMIN Clean Up Super Admin Logout Addresses Add Address Dashboard Addr…" at bounding box center [693, 345] width 1387 height 690
click at [1271, 77] on link "Add Address" at bounding box center [1320, 80] width 98 height 28
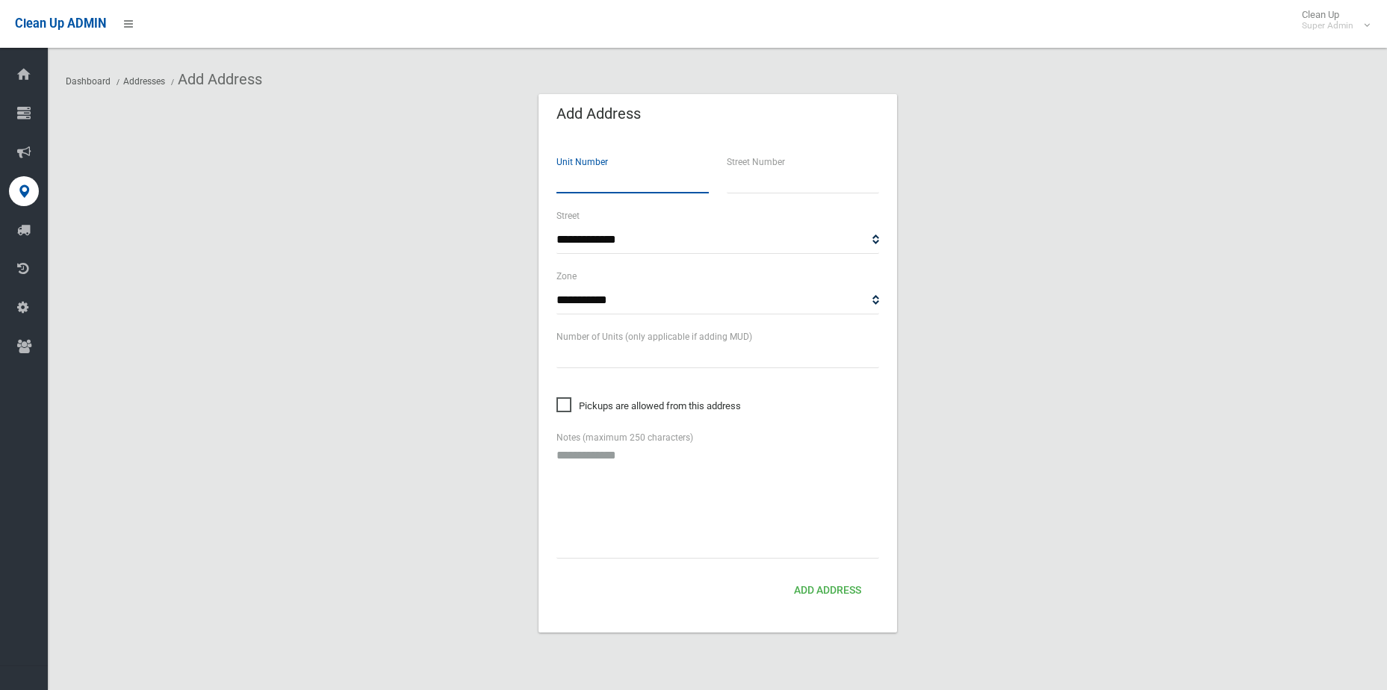
click at [595, 187] on input "number" at bounding box center [632, 180] width 152 height 28
click at [820, 179] on input "text" at bounding box center [803, 180] width 152 height 28
type input "***"
select select "***"
select select "*"
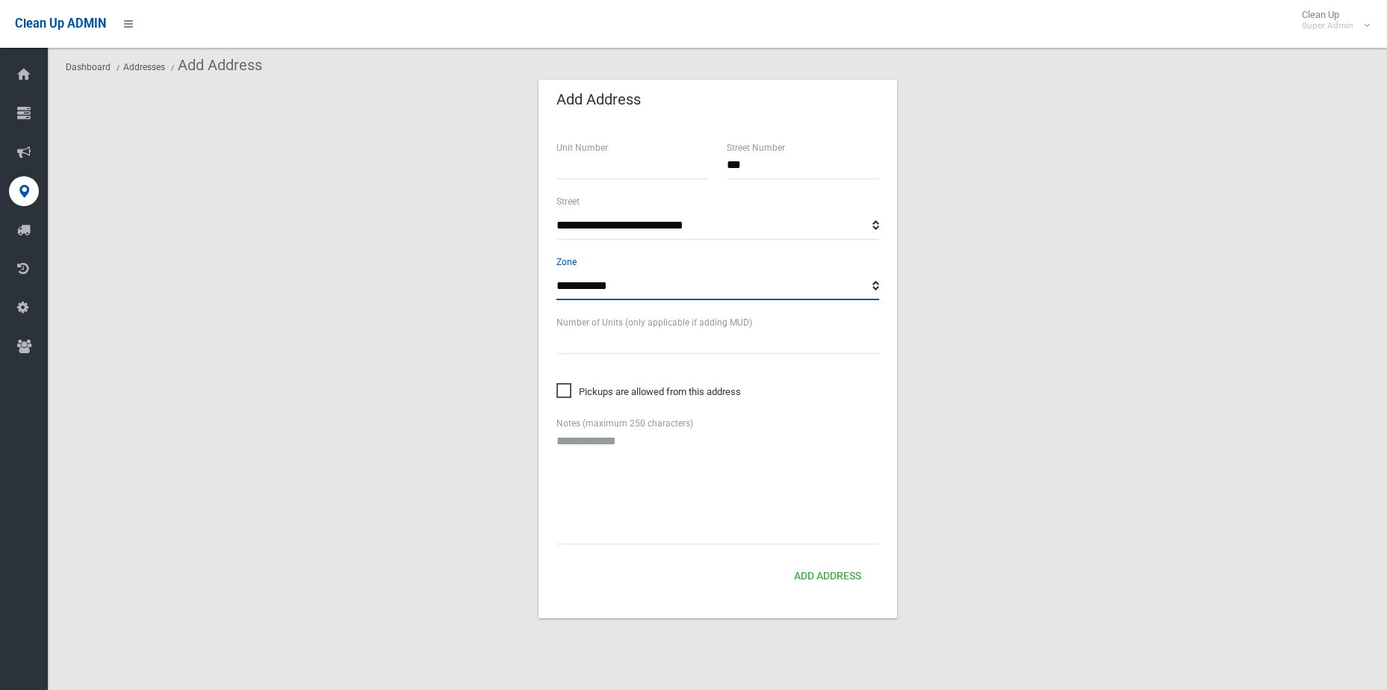
scroll to position [18, 0]
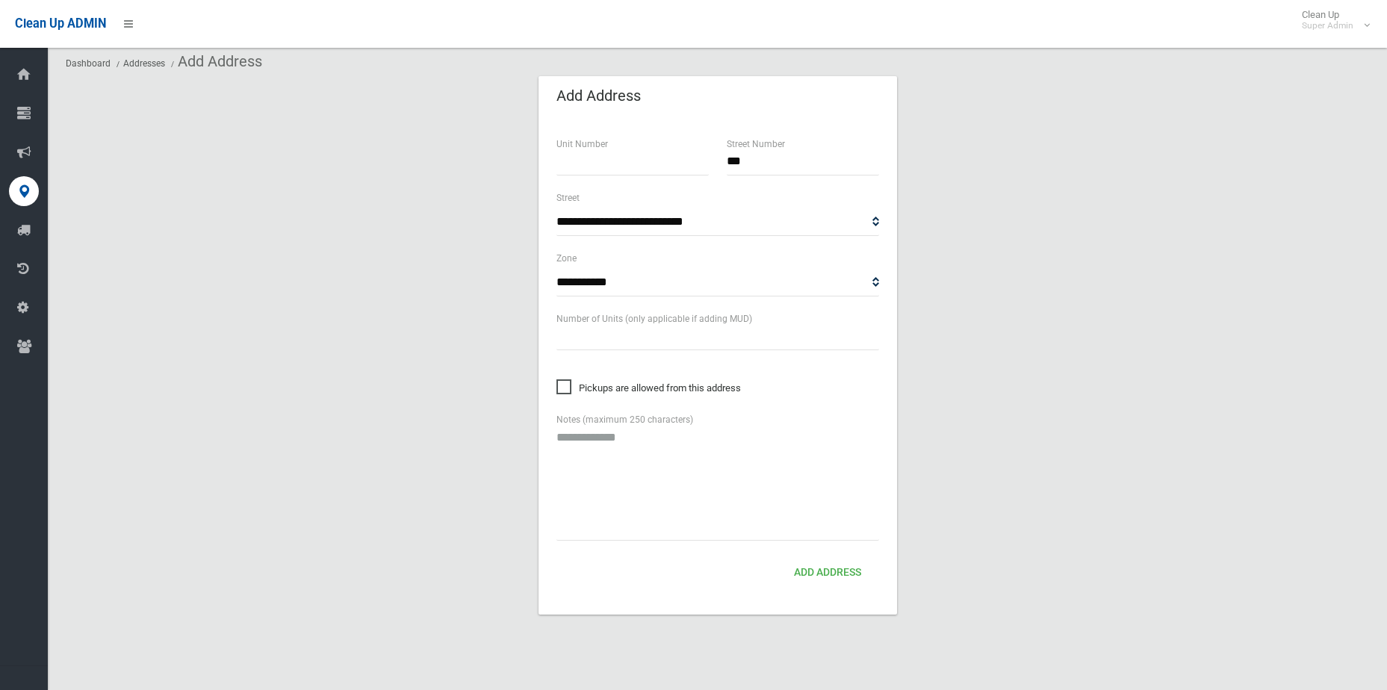
click at [1019, 203] on section "**********" at bounding box center [717, 363] width 1303 height 576
click at [614, 153] on input "number" at bounding box center [632, 162] width 152 height 28
click at [717, 336] on input "text" at bounding box center [717, 337] width 323 height 28
type input "**"
click at [817, 564] on button "Add Address" at bounding box center [827, 573] width 79 height 28
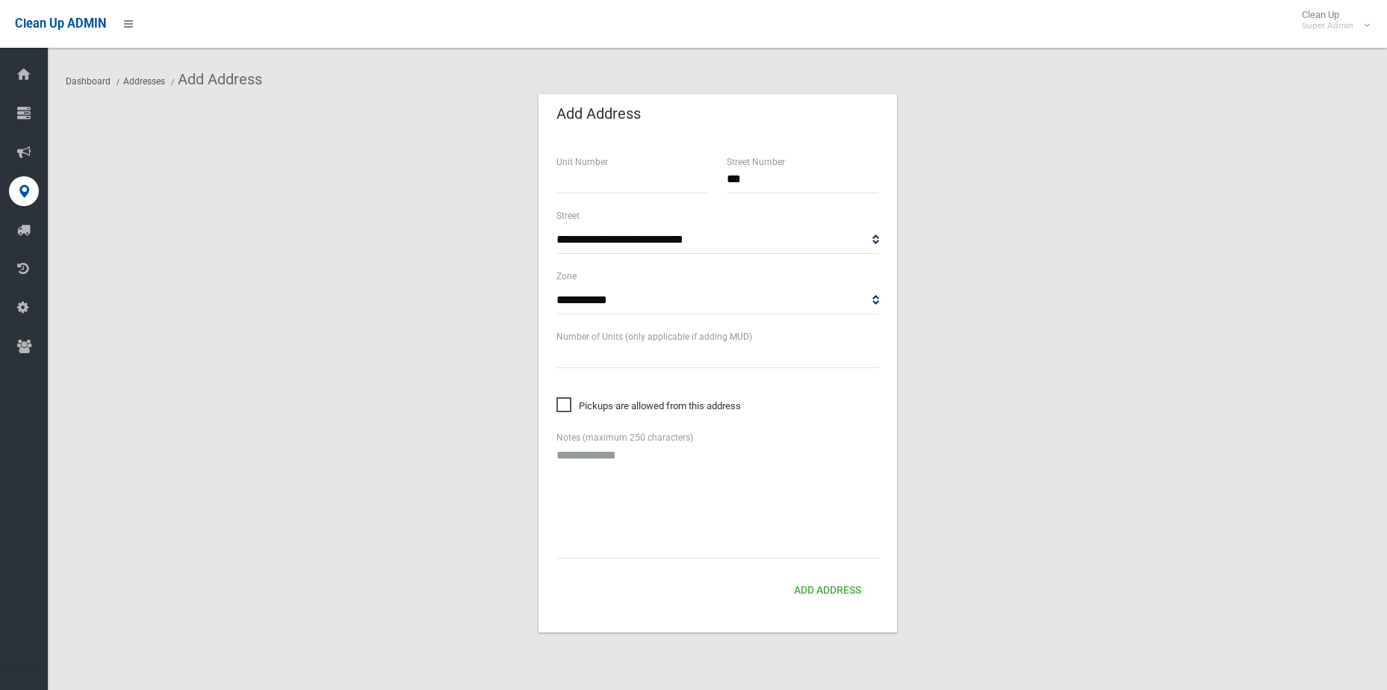
select select "***"
select select "*"
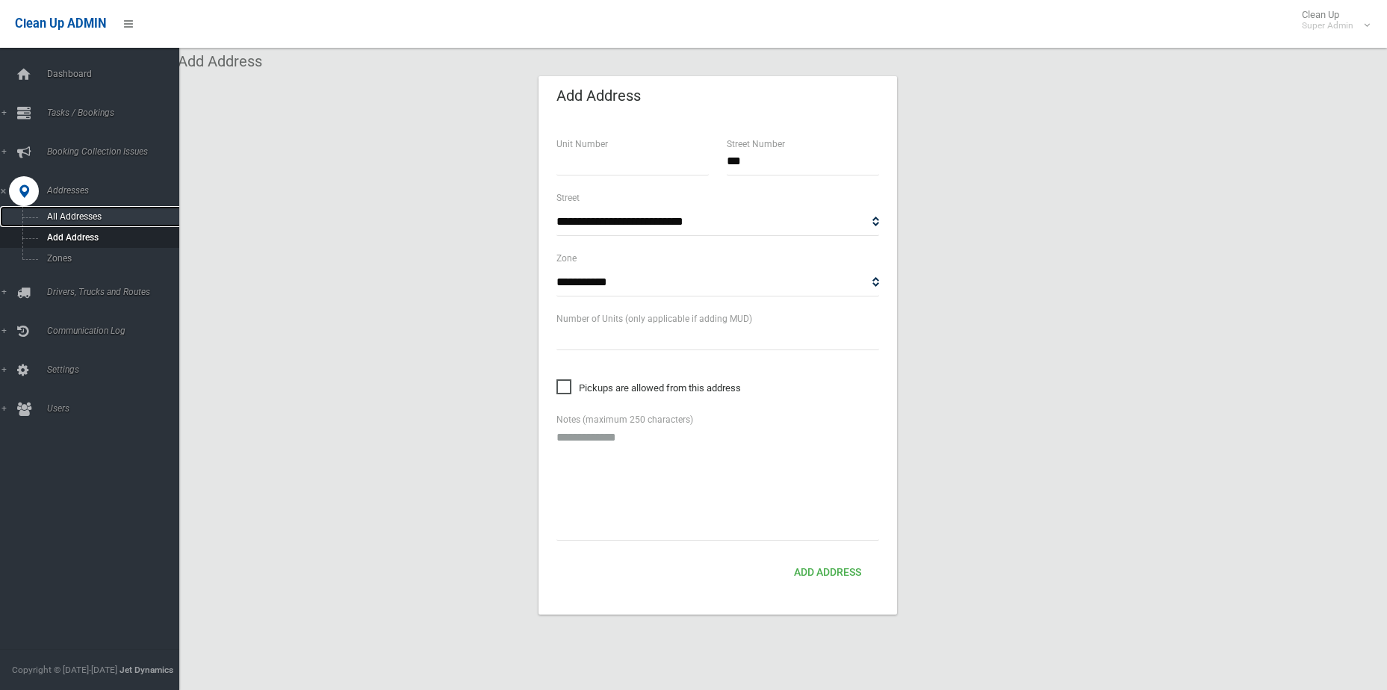
click at [67, 210] on link "All Addresses" at bounding box center [95, 216] width 190 height 21
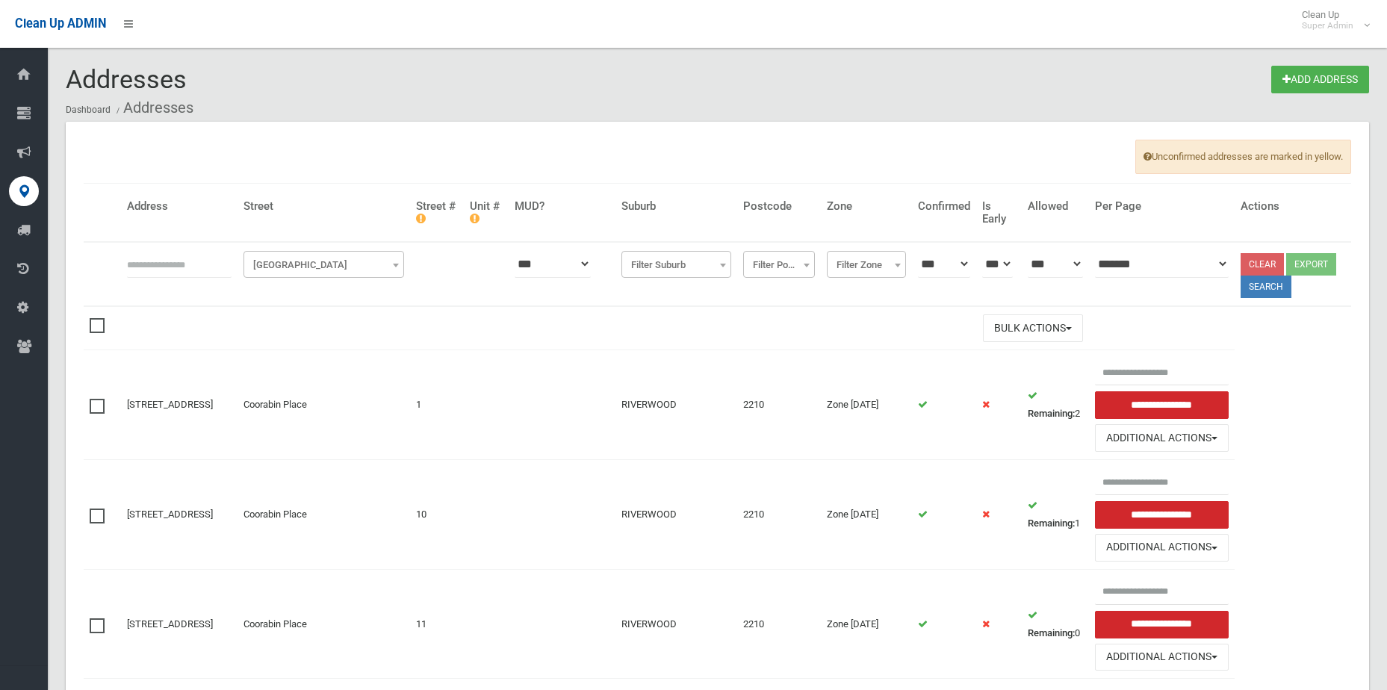
click at [205, 258] on input "text" at bounding box center [179, 264] width 105 height 28
type input "*******"
click button at bounding box center [0, 0] width 0 height 0
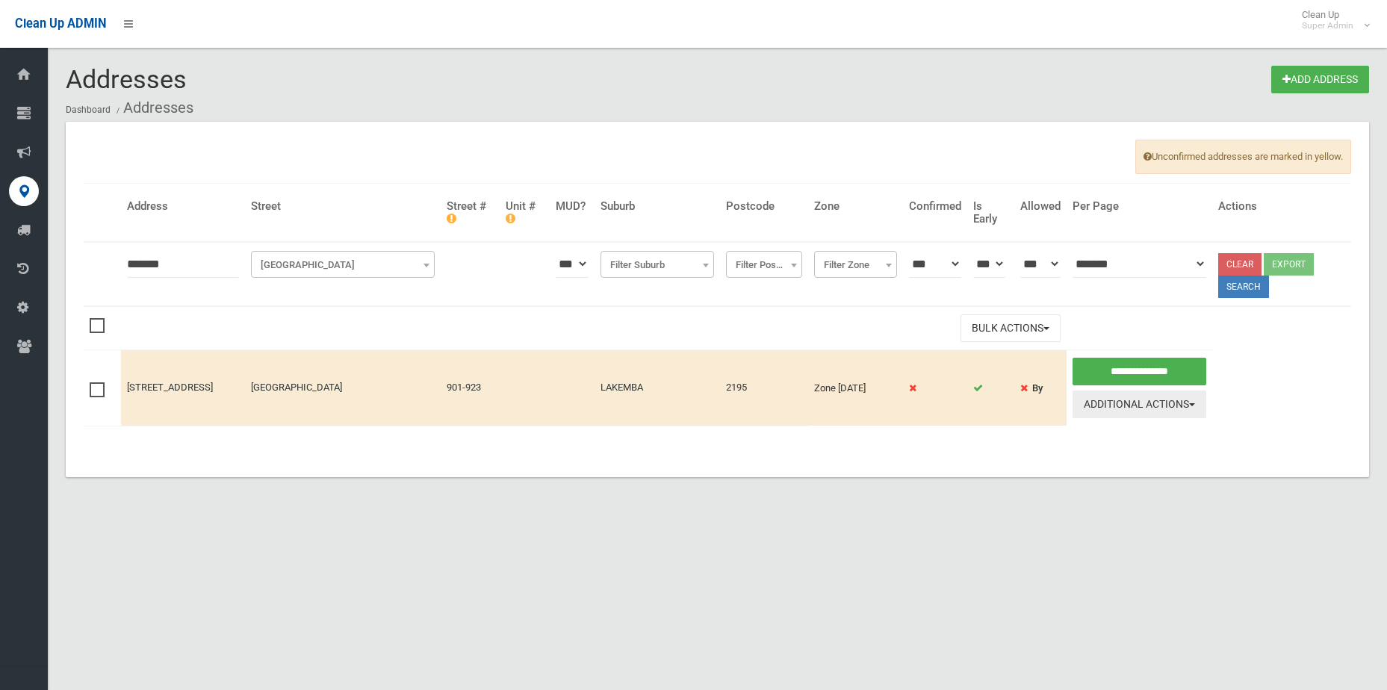
click at [1168, 403] on button "Additional Actions" at bounding box center [1140, 405] width 134 height 28
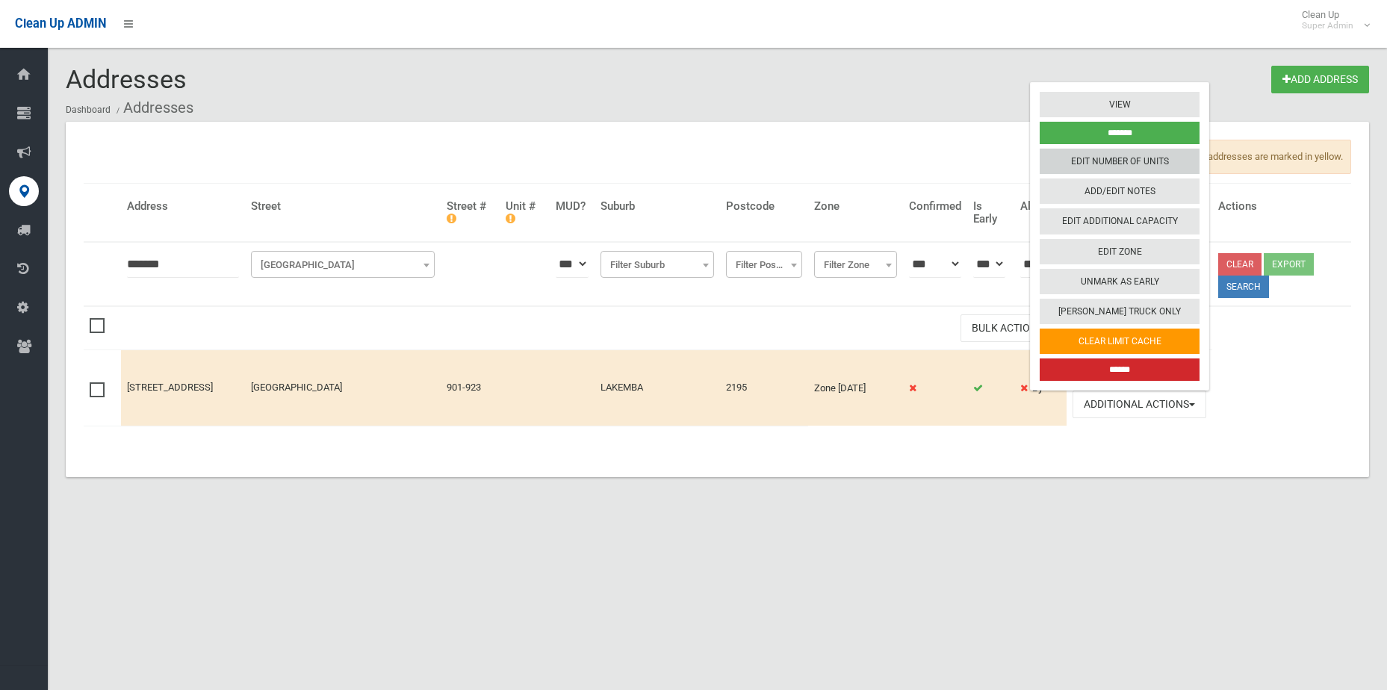
click at [1136, 165] on link "Edit Number of Units" at bounding box center [1120, 161] width 160 height 25
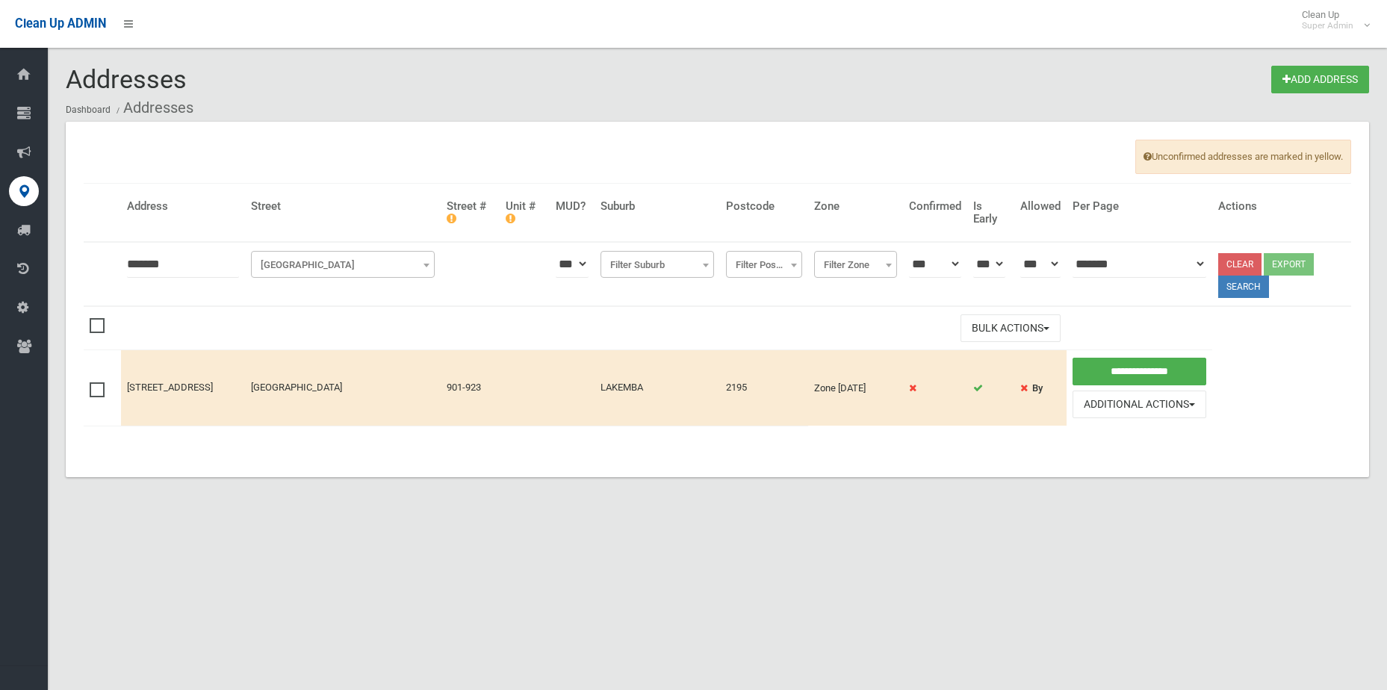
drag, startPoint x: 192, startPoint y: 264, endPoint x: 76, endPoint y: 241, distance: 118.2
click at [67, 257] on div "Unconfirmed addresses are marked in yellow. Address Street Street # Unit # MUD?…" at bounding box center [717, 300] width 1303 height 356
type input "***"
click button at bounding box center [0, 0] width 0 height 0
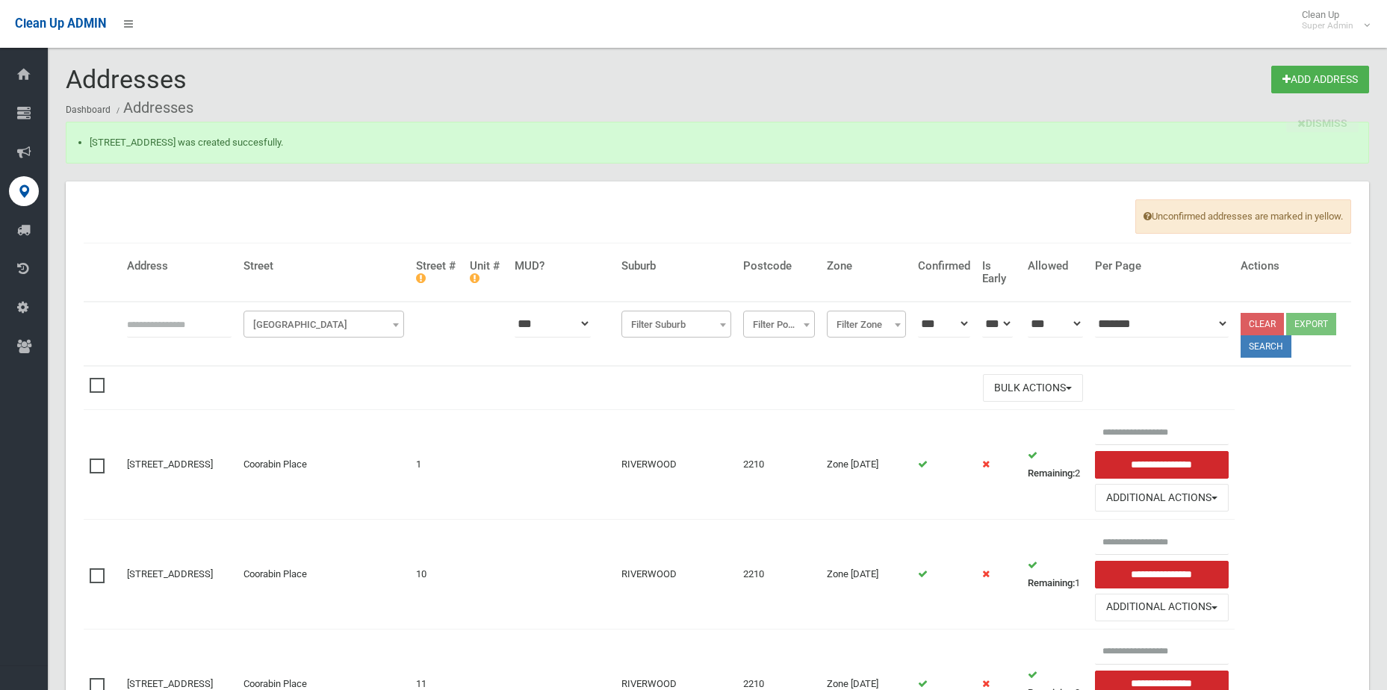
click at [183, 327] on input "text" at bounding box center [179, 324] width 105 height 28
type input "**********"
click button at bounding box center [0, 0] width 0 height 0
